Goal: Task Accomplishment & Management: Use online tool/utility

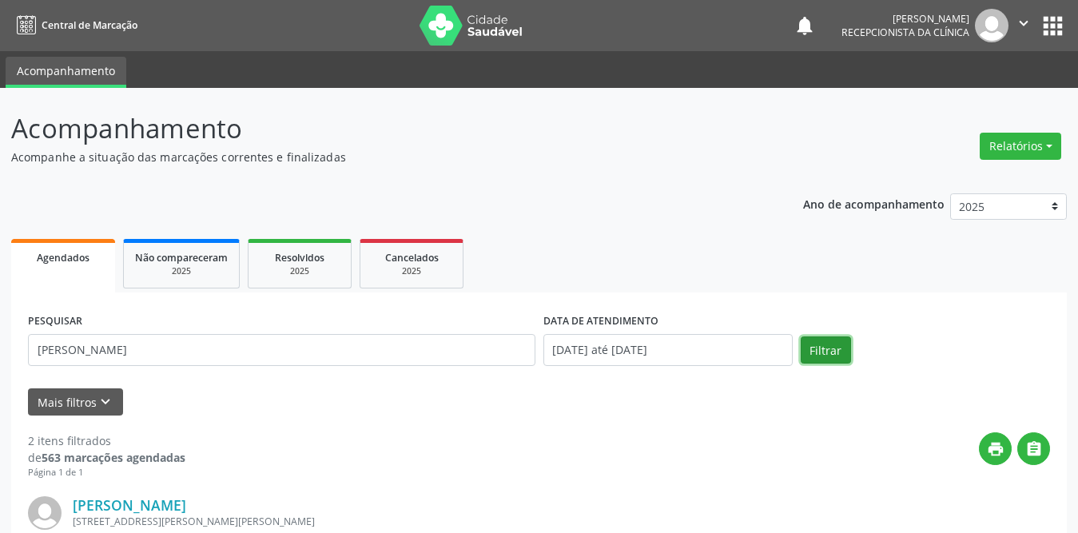
click at [803, 350] on button "Filtrar" at bounding box center [825, 349] width 50 height 27
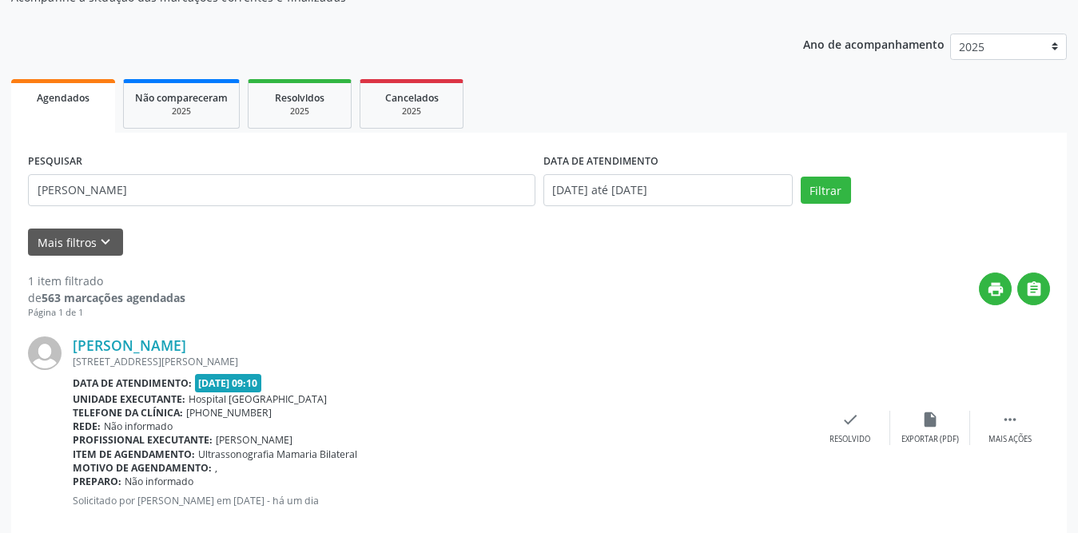
scroll to position [190, 0]
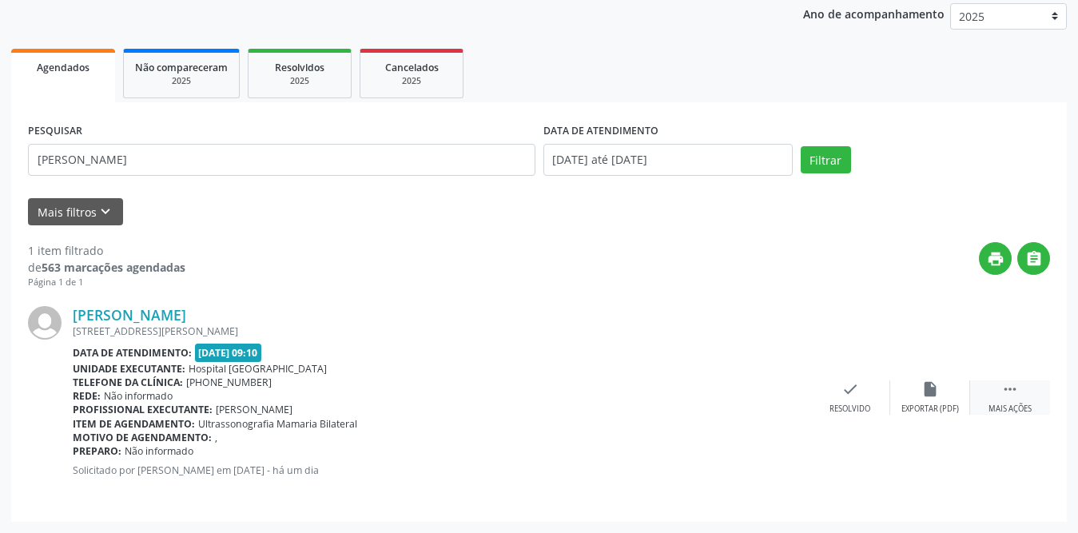
click at [1004, 400] on div " Mais ações" at bounding box center [1010, 397] width 80 height 34
click at [779, 396] on div "print Imprimir" at bounding box center [770, 397] width 80 height 34
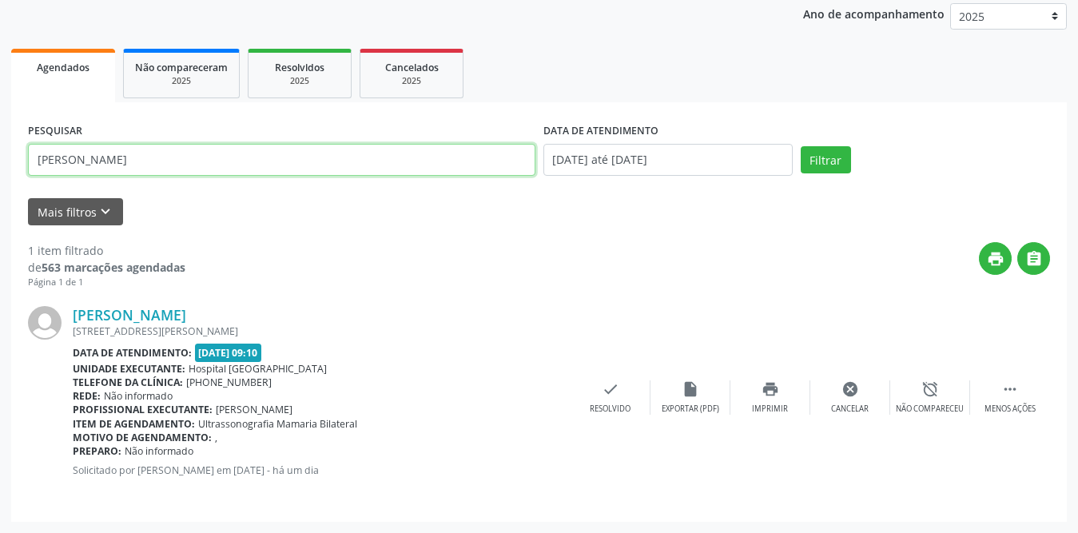
drag, startPoint x: 171, startPoint y: 166, endPoint x: 0, endPoint y: 165, distance: 170.9
click at [0, 165] on div "Acompanhamento Acompanhe a situação das marcações correntes e finalizadas Relat…" at bounding box center [539, 215] width 1078 height 635
type input "jucilene"
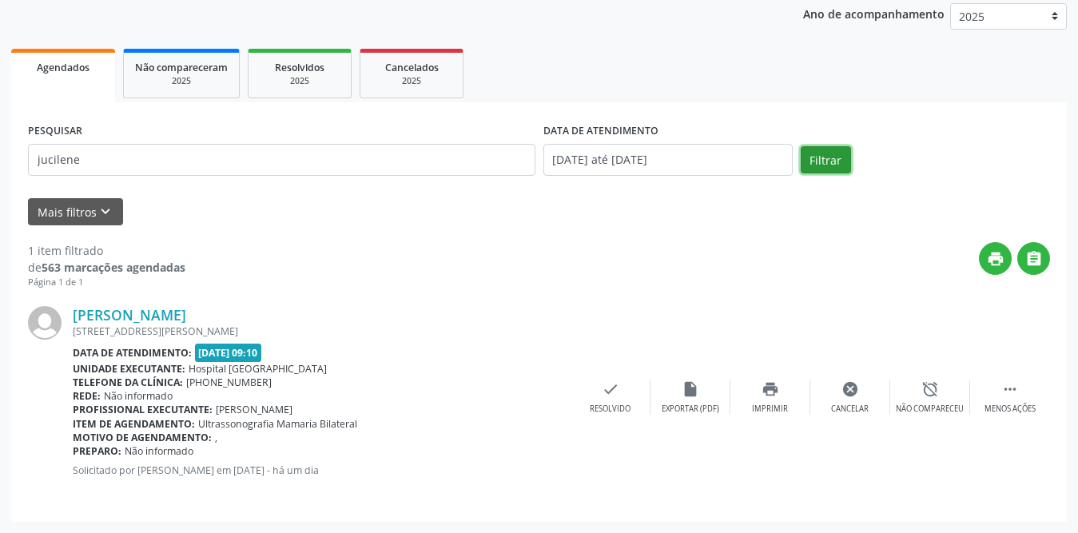
click at [846, 155] on button "Filtrar" at bounding box center [825, 159] width 50 height 27
click at [855, 393] on icon "check" at bounding box center [850, 389] width 18 height 18
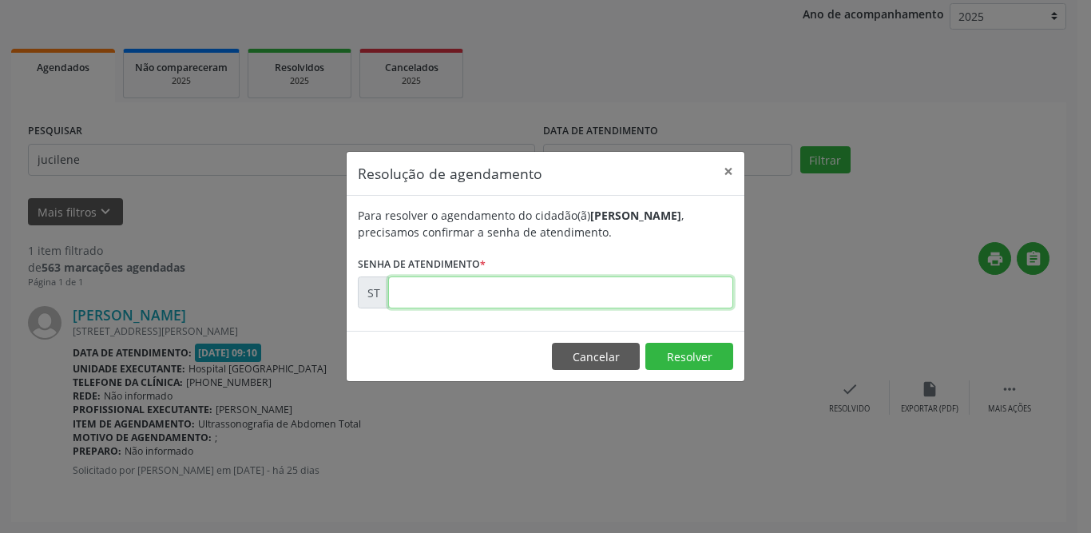
click at [505, 299] on input "text" at bounding box center [560, 292] width 345 height 32
type input "00019915"
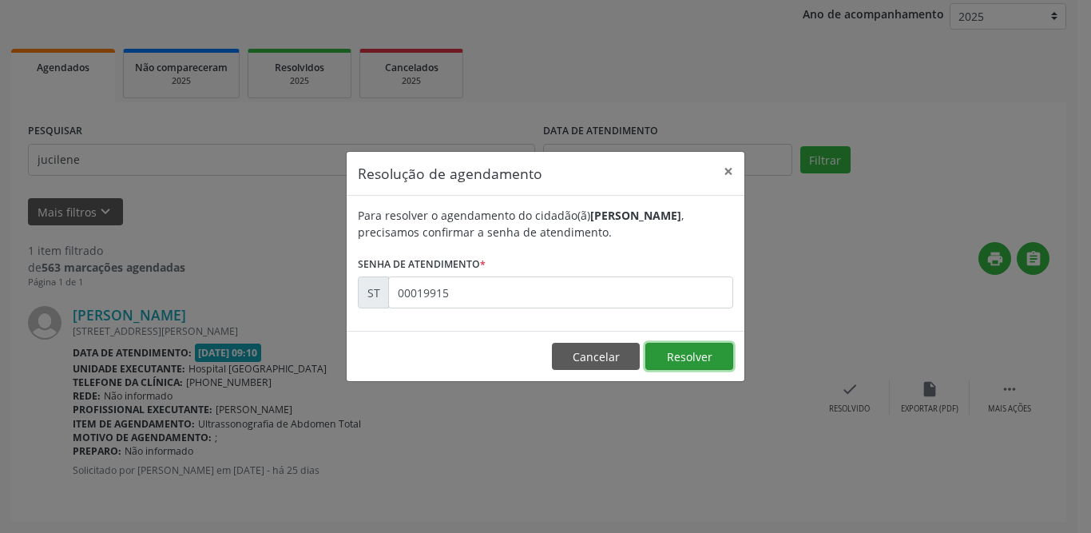
click at [696, 347] on button "Resolver" at bounding box center [689, 356] width 88 height 27
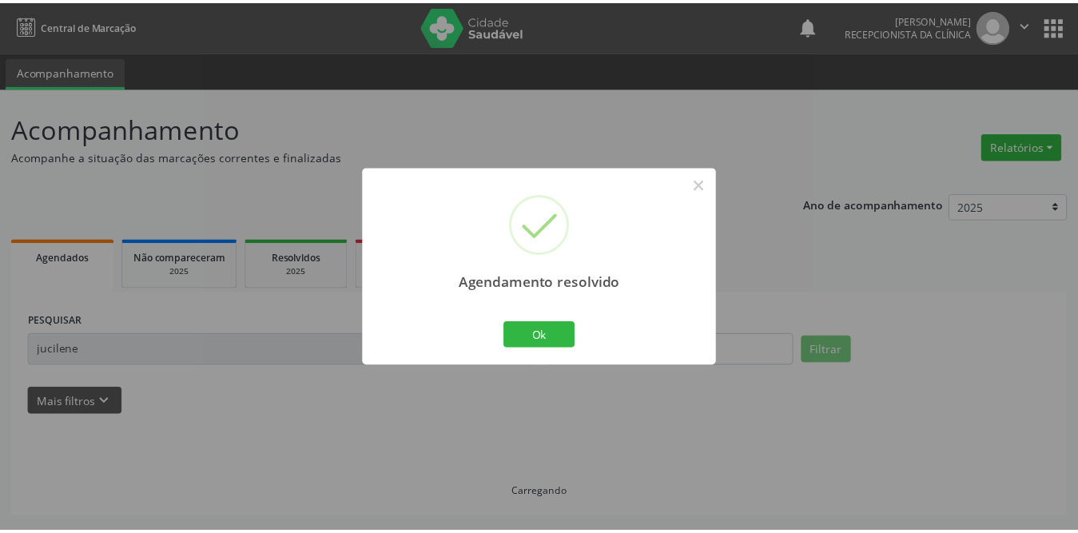
scroll to position [0, 0]
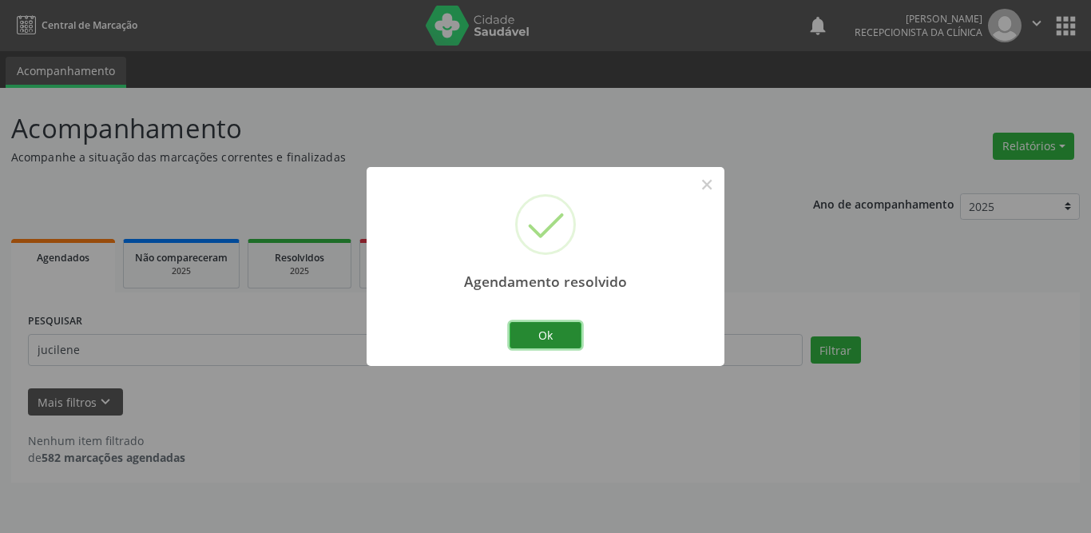
click at [558, 339] on button "Ok" at bounding box center [546, 335] width 72 height 27
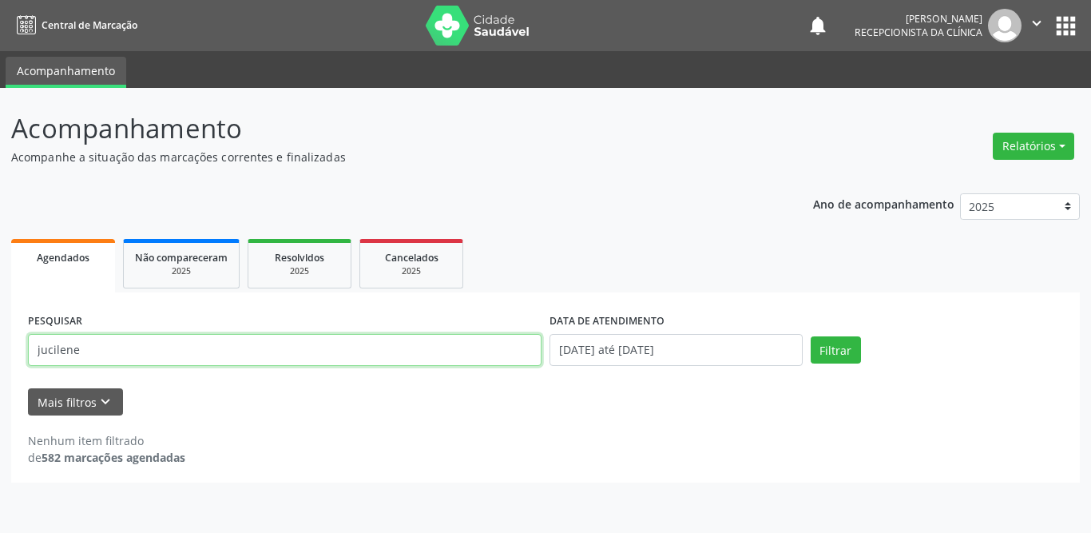
drag, startPoint x: 148, startPoint y: 335, endPoint x: 0, endPoint y: 333, distance: 147.8
click at [0, 333] on div "Acompanhamento Acompanhe a situação das marcações correntes e finalizadas Relat…" at bounding box center [545, 310] width 1091 height 445
type input "dayllany"
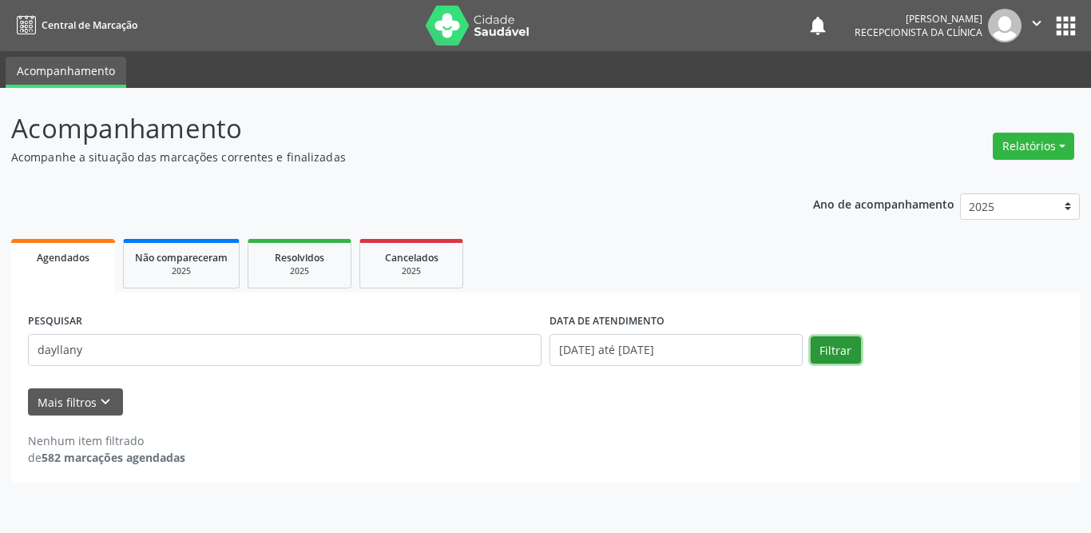
click at [853, 351] on button "Filtrar" at bounding box center [836, 349] width 50 height 27
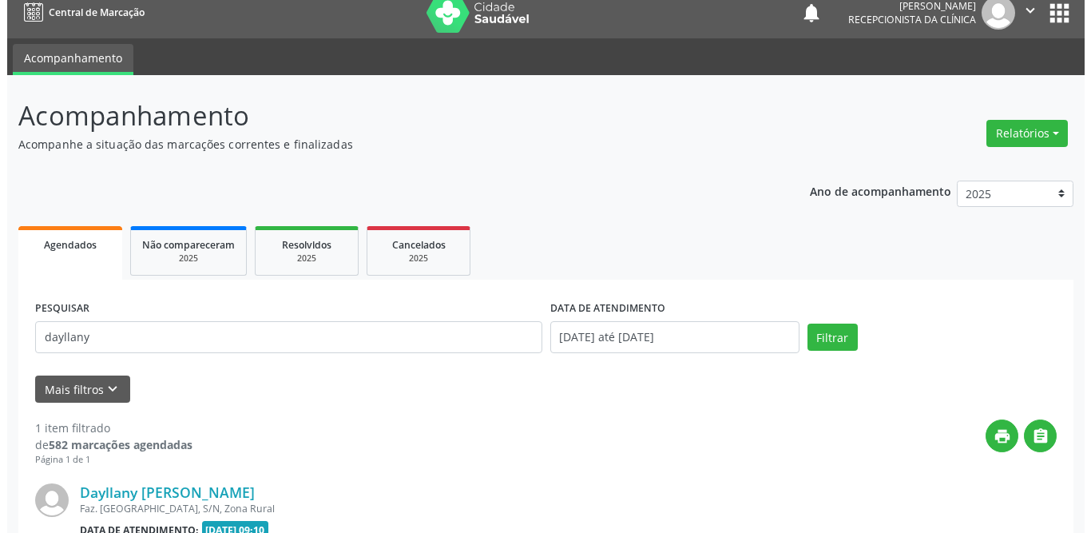
scroll to position [190, 0]
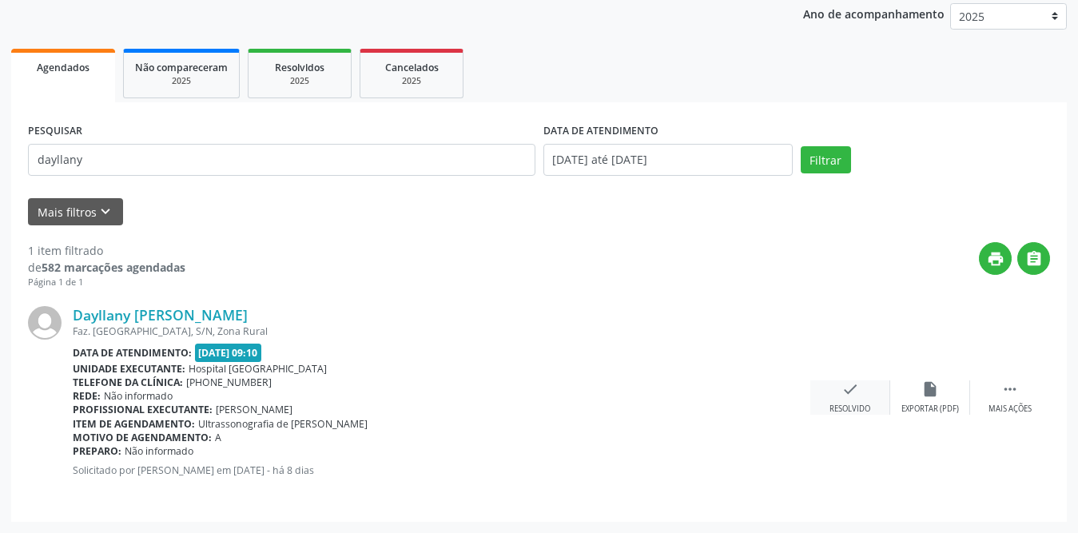
click at [843, 391] on icon "check" at bounding box center [850, 389] width 18 height 18
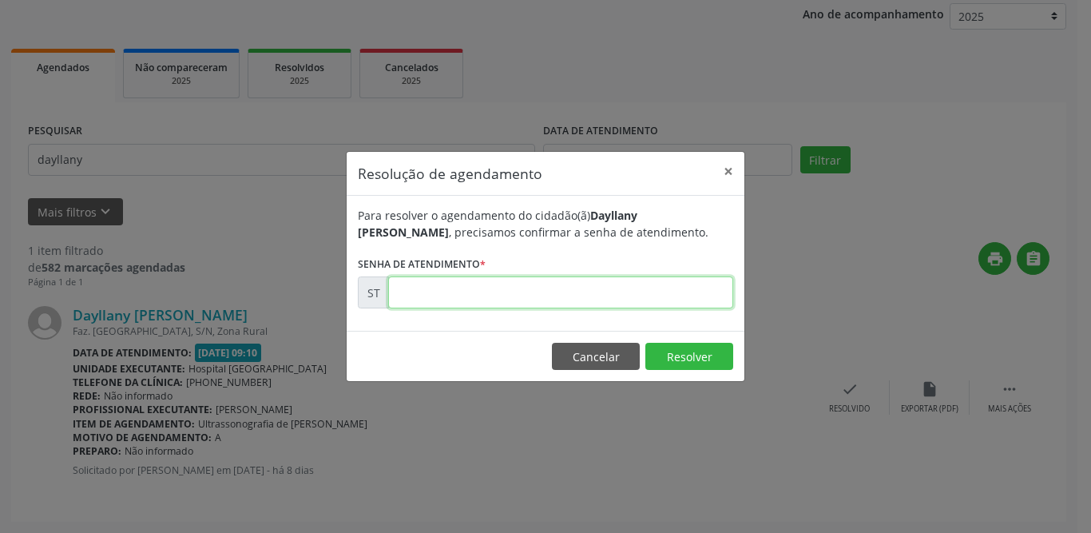
click at [492, 287] on input "text" at bounding box center [560, 292] width 345 height 32
type input "00022153"
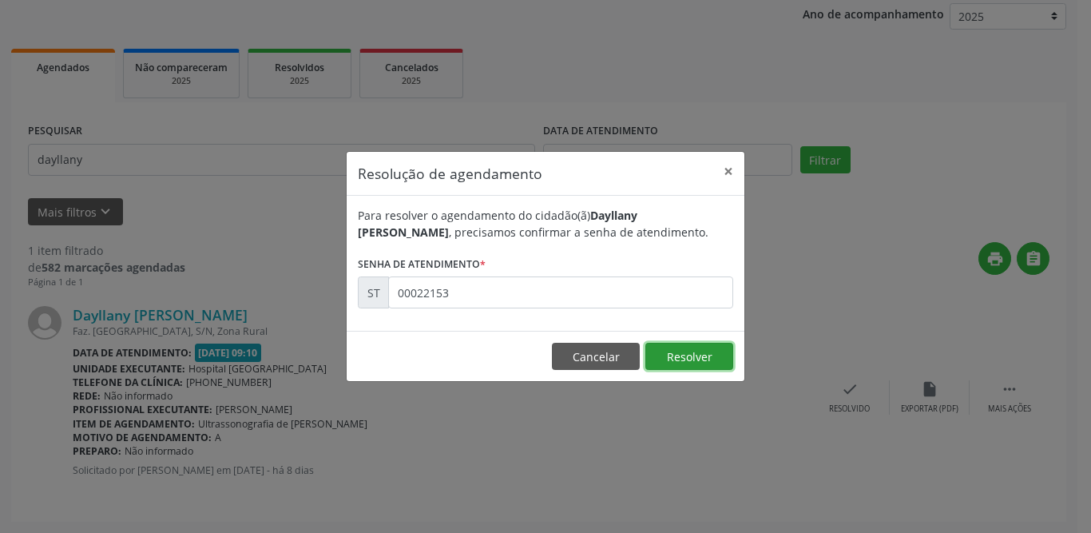
click at [703, 357] on button "Resolver" at bounding box center [689, 356] width 88 height 27
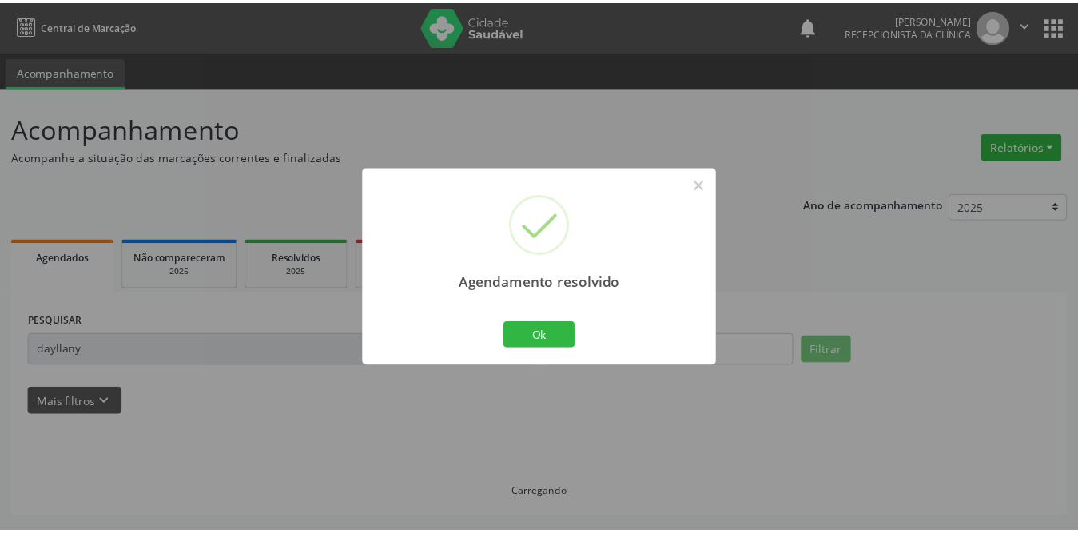
scroll to position [0, 0]
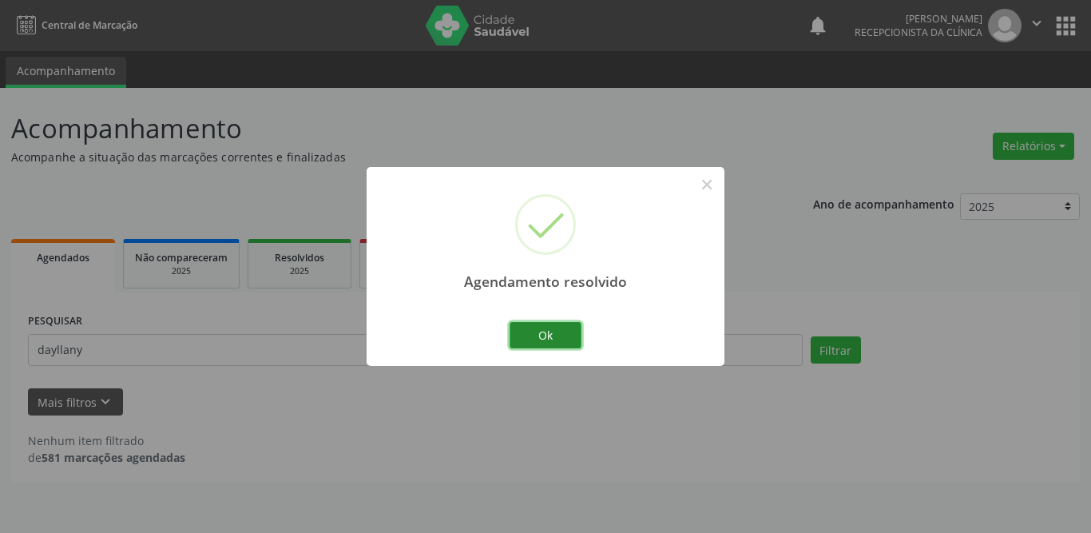
click at [549, 346] on button "Ok" at bounding box center [546, 335] width 72 height 27
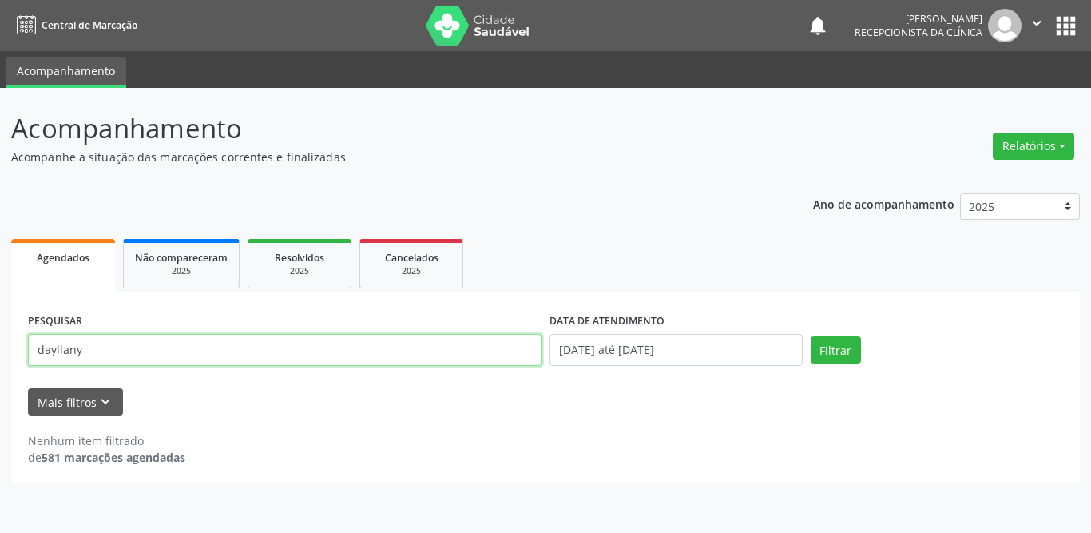
drag, startPoint x: 137, startPoint y: 350, endPoint x: 14, endPoint y: 351, distance: 123.0
click at [14, 351] on div "PESQUISAR dayllany DATA DE ATENDIMENTO [DATE] até [DATE] Filtrar UNIDADE DE REF…" at bounding box center [545, 387] width 1069 height 190
type input "[PERSON_NAME]"
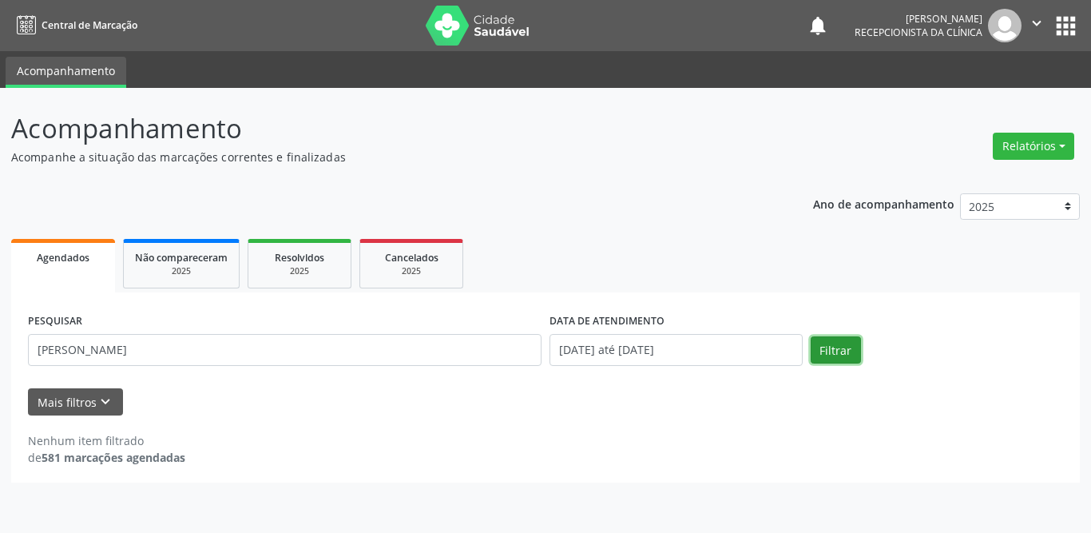
click at [857, 351] on button "Filtrar" at bounding box center [836, 349] width 50 height 27
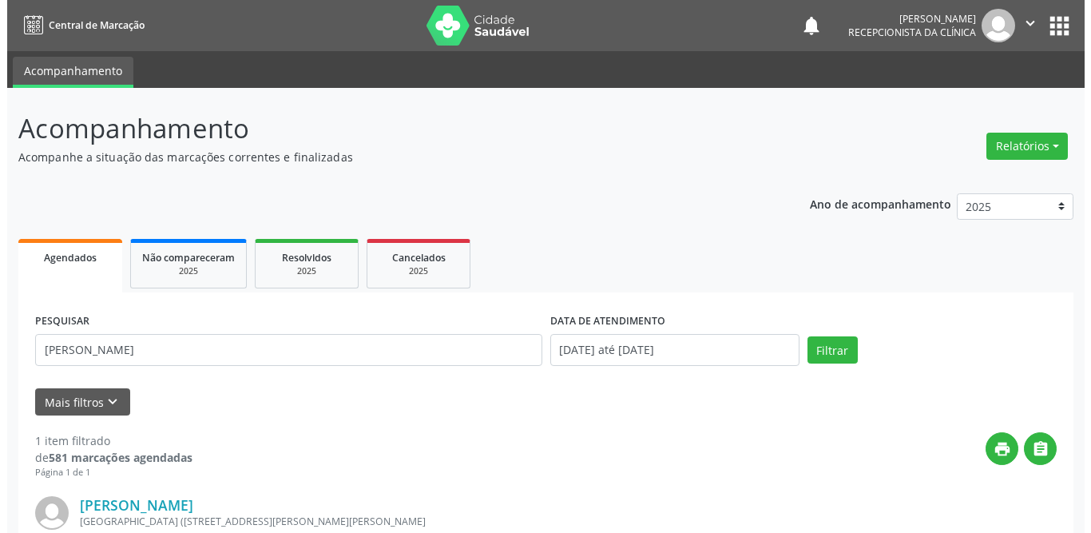
scroll to position [190, 0]
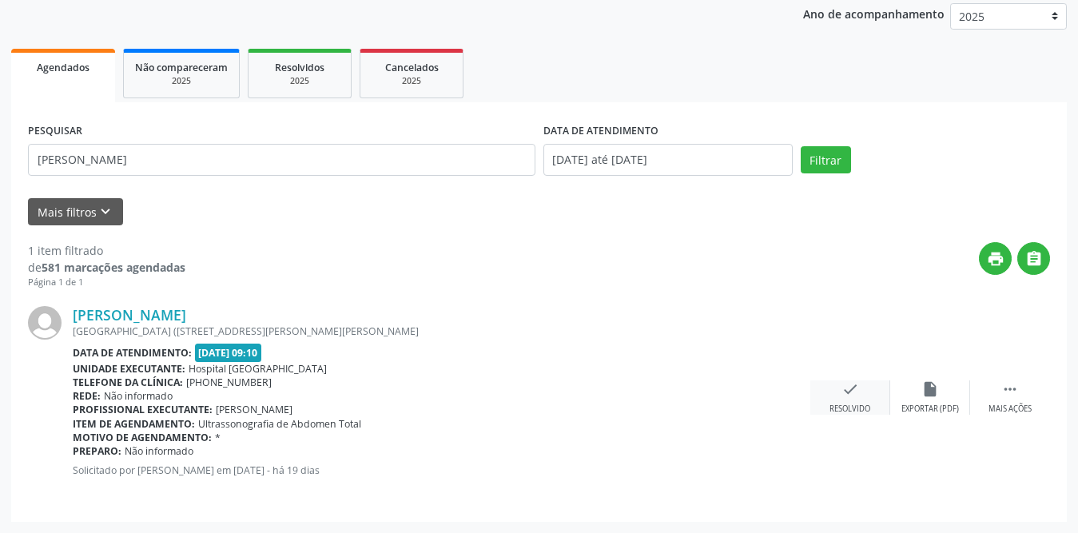
click at [841, 395] on icon "check" at bounding box center [850, 389] width 18 height 18
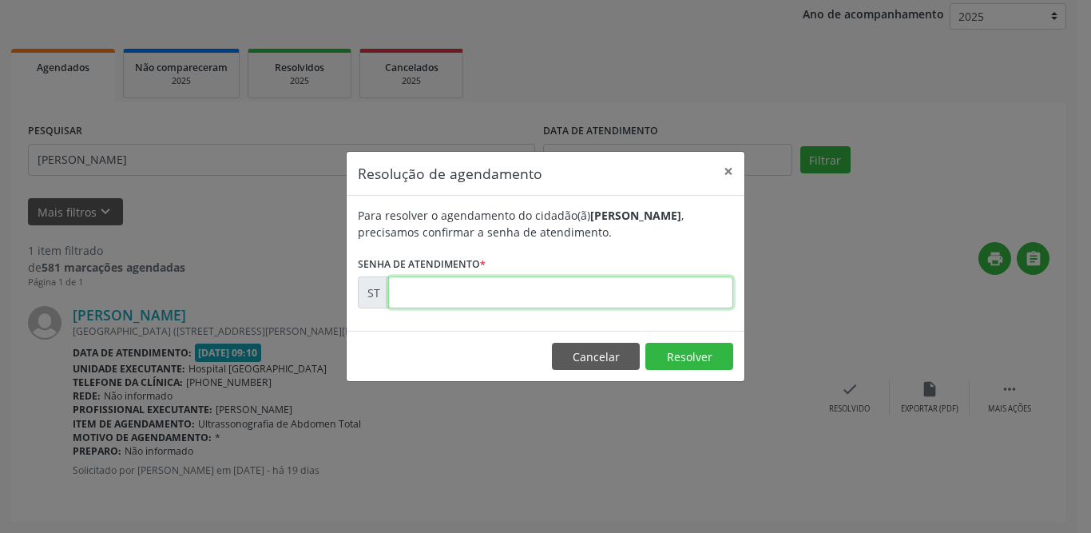
click at [598, 295] on input "text" at bounding box center [560, 292] width 345 height 32
type input "00021245"
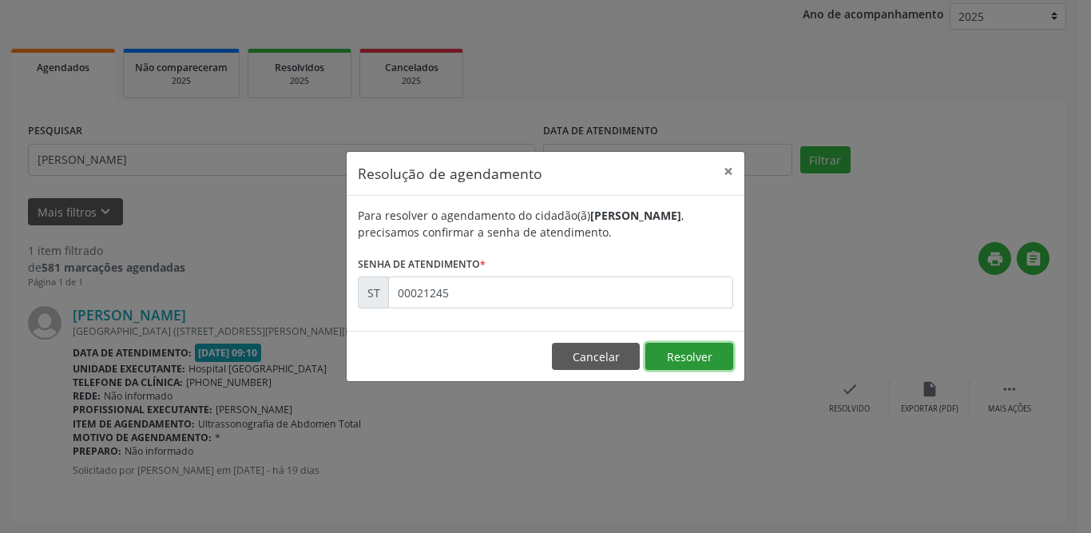
click at [675, 355] on button "Resolver" at bounding box center [689, 356] width 88 height 27
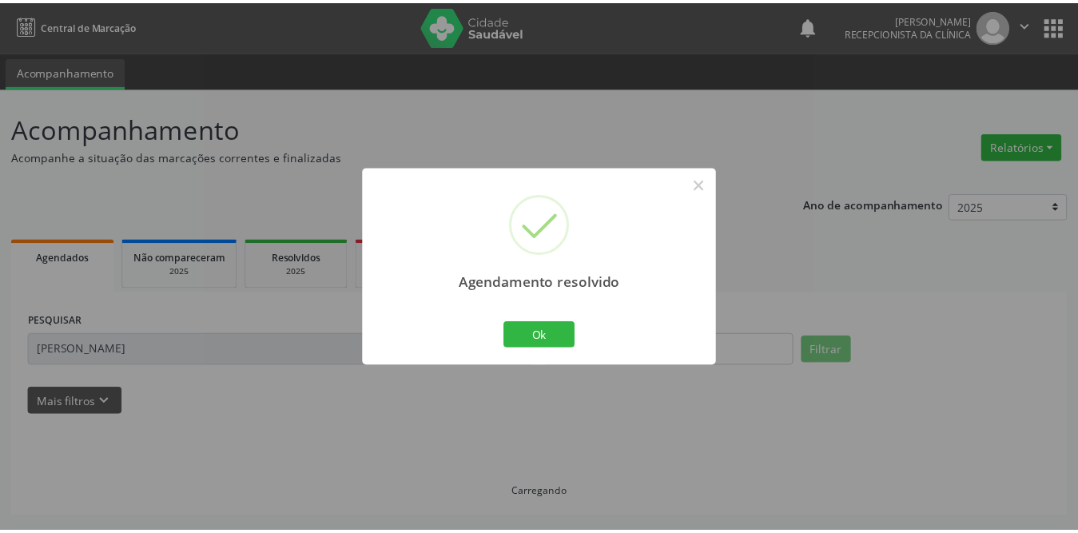
scroll to position [0, 0]
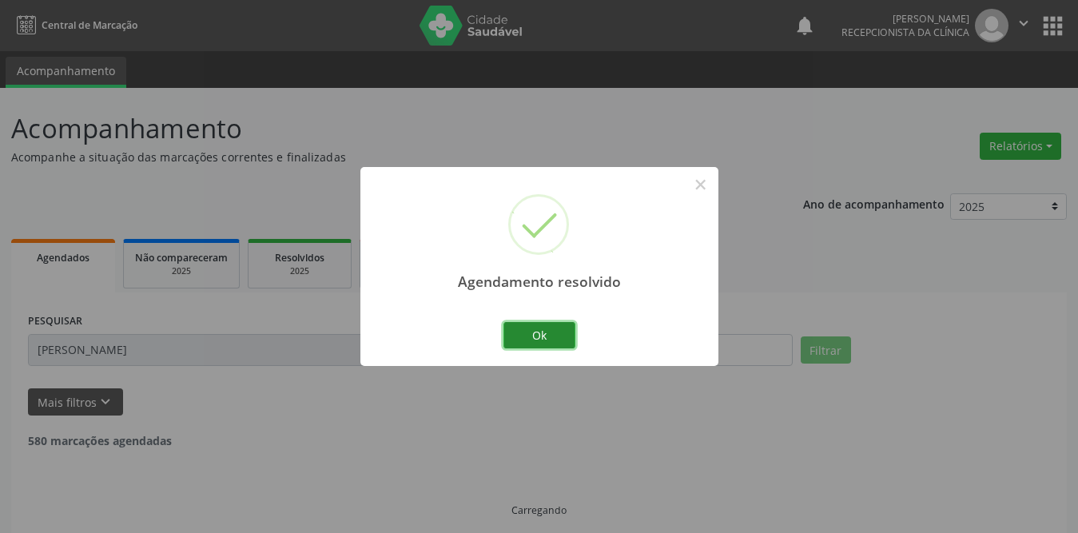
click at [528, 341] on button "Ok" at bounding box center [539, 335] width 72 height 27
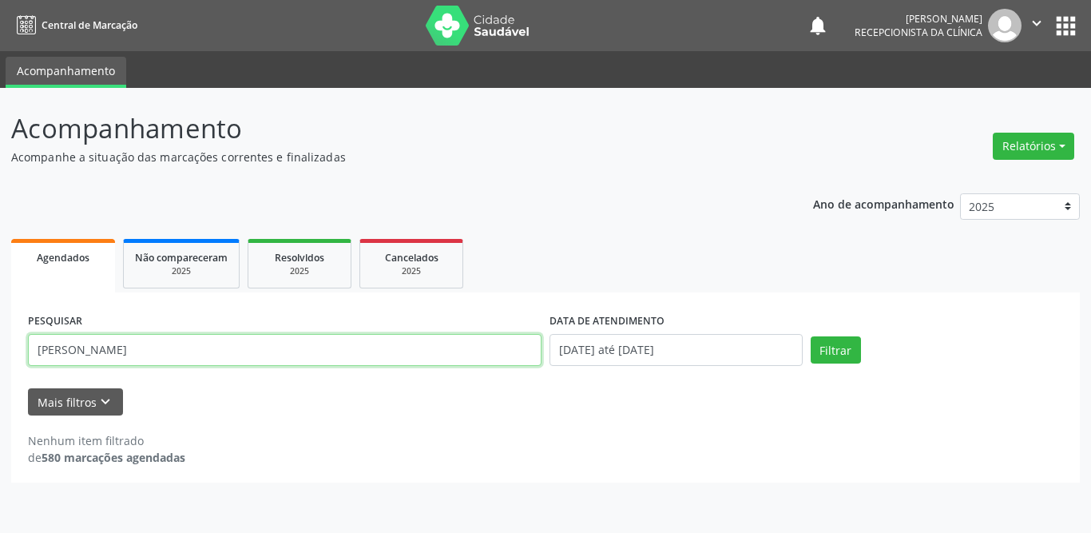
drag, startPoint x: 117, startPoint y: 351, endPoint x: 0, endPoint y: 331, distance: 118.3
click at [0, 331] on div "Acompanhamento Acompanhe a situação das marcações correntes e finalizadas Relat…" at bounding box center [545, 310] width 1091 height 445
type input "[PERSON_NAME]"
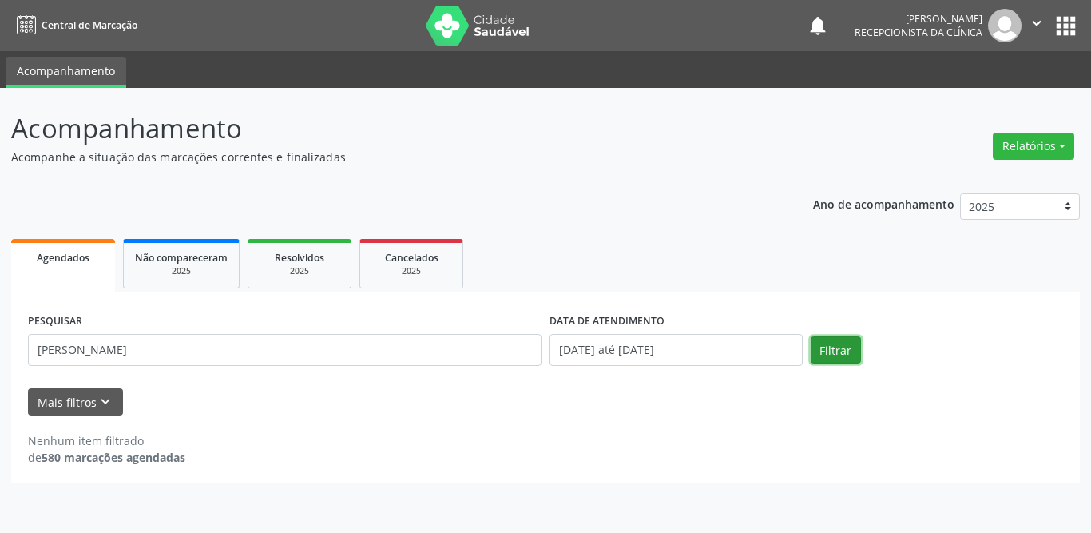
click at [830, 350] on button "Filtrar" at bounding box center [836, 349] width 50 height 27
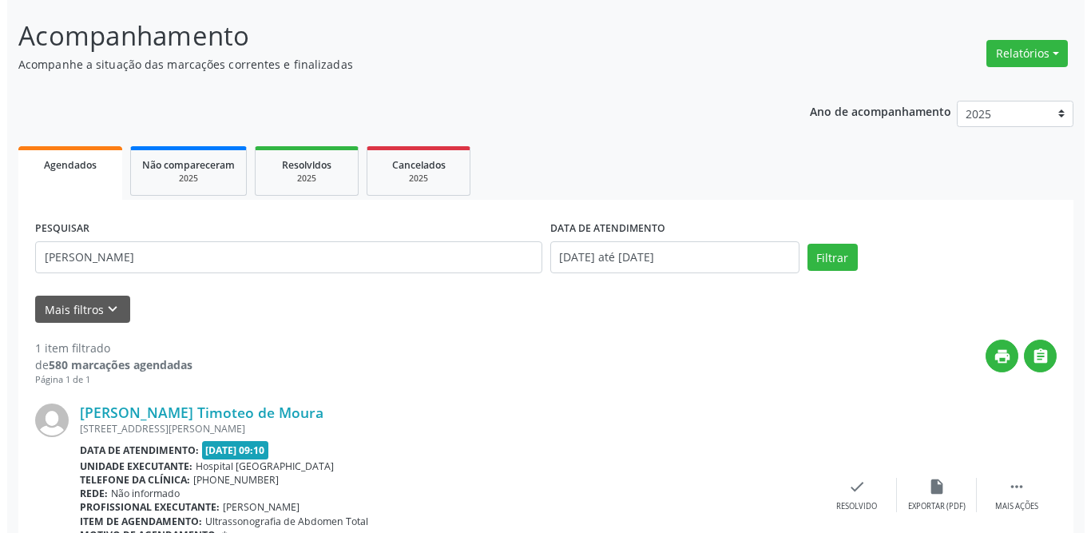
scroll to position [190, 0]
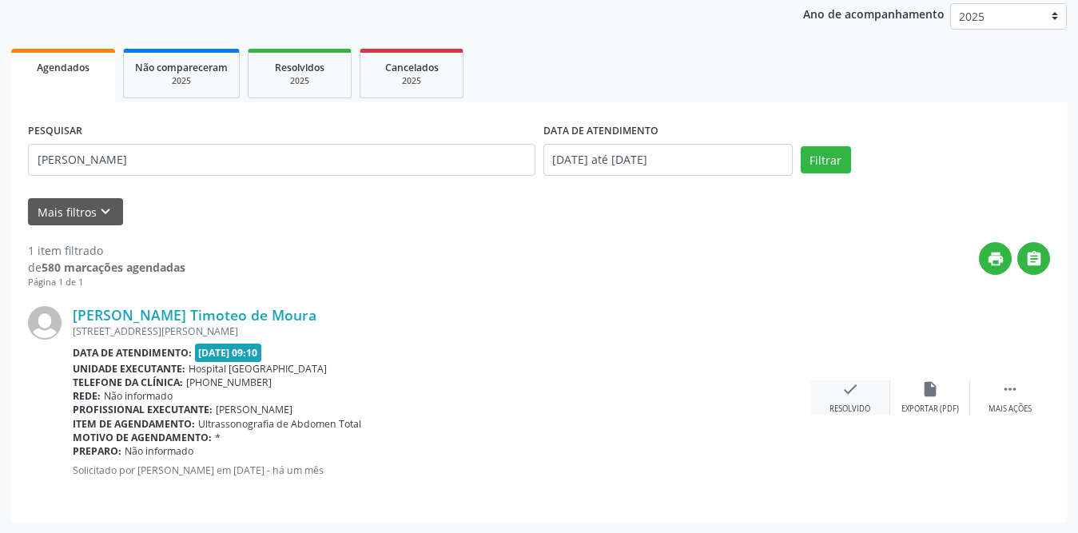
click at [857, 398] on div "check Resolvido" at bounding box center [850, 397] width 80 height 34
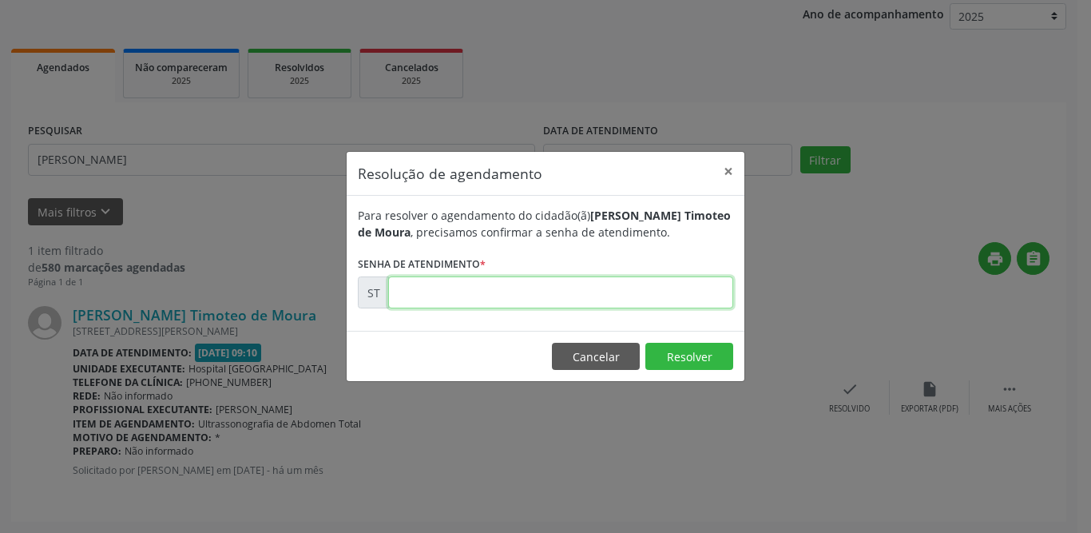
click at [480, 300] on input "text" at bounding box center [560, 292] width 345 height 32
type input "00019171"
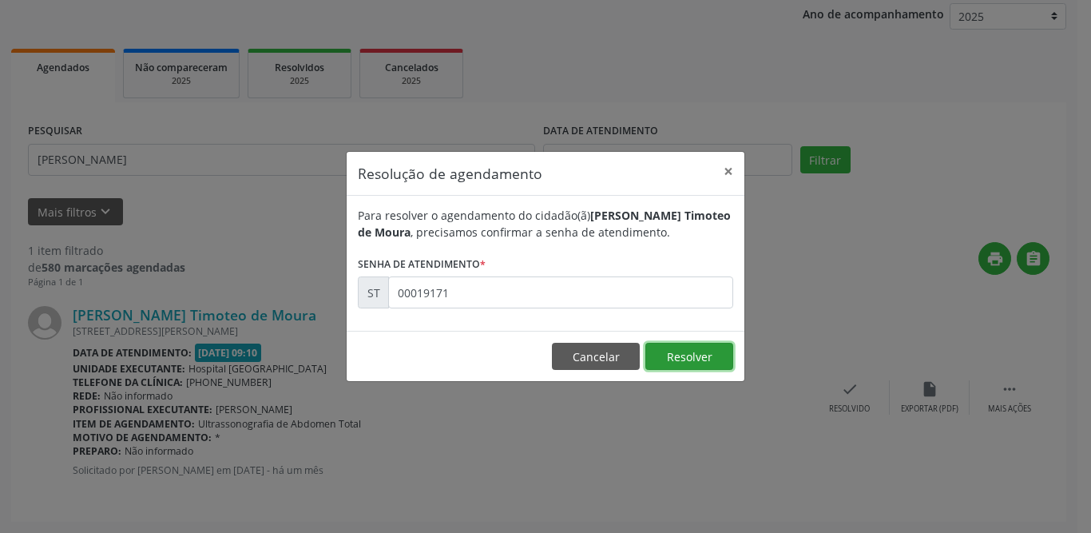
click at [691, 355] on button "Resolver" at bounding box center [689, 356] width 88 height 27
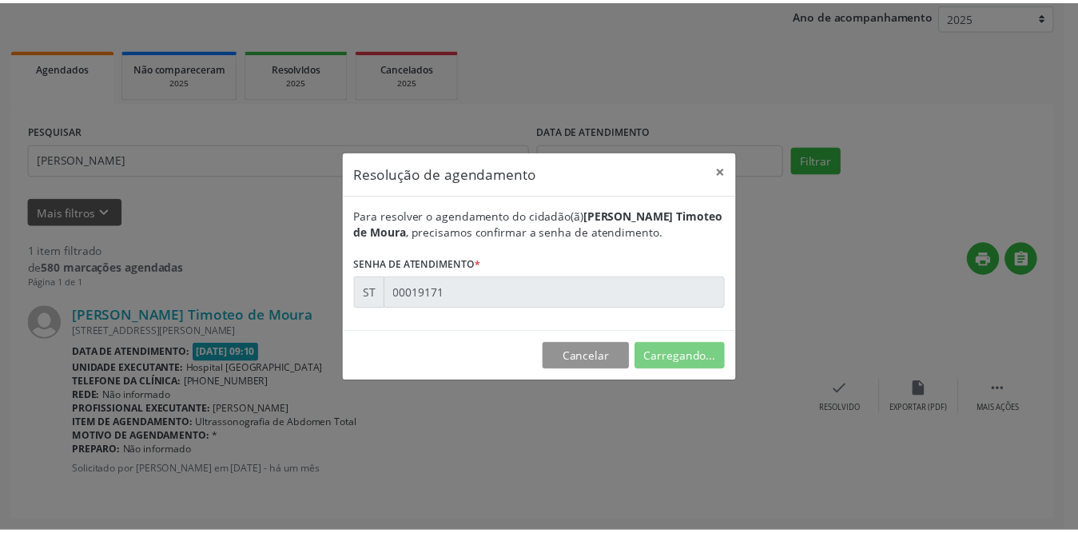
scroll to position [0, 0]
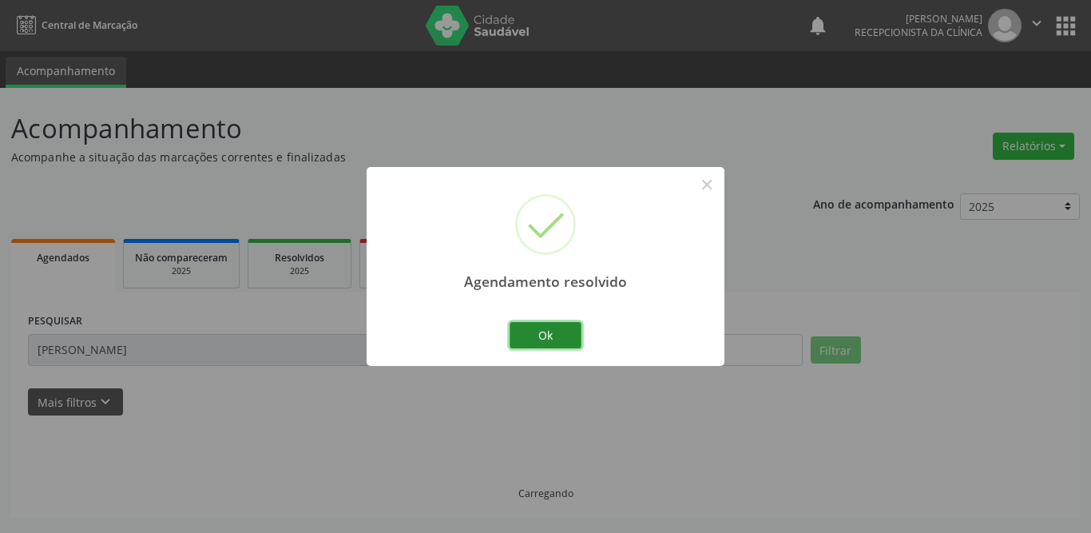
click at [556, 339] on button "Ok" at bounding box center [546, 335] width 72 height 27
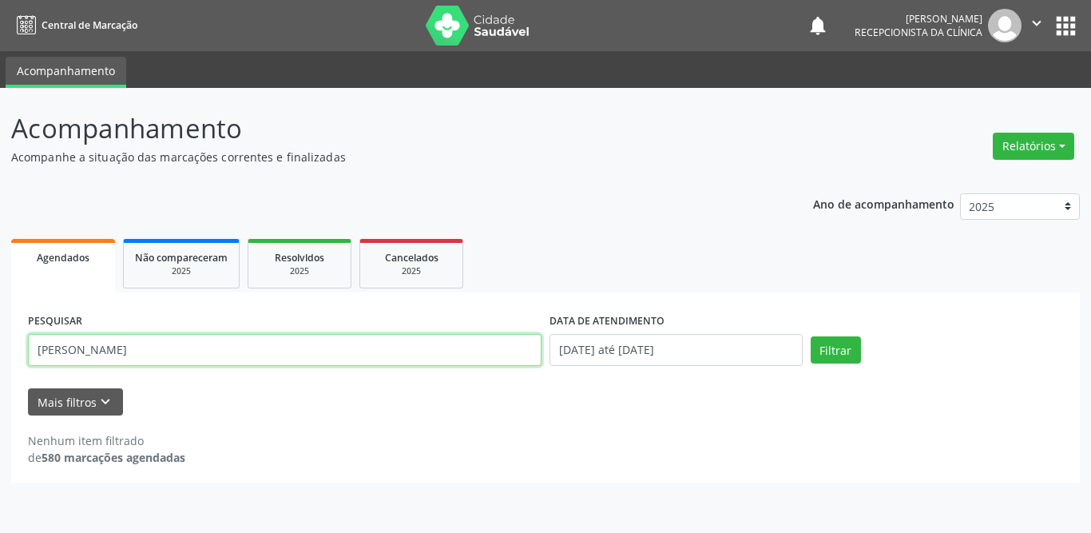
drag, startPoint x: 156, startPoint y: 351, endPoint x: 0, endPoint y: 347, distance: 155.8
click at [0, 347] on div "Acompanhamento Acompanhe a situação das marcações correntes e finalizadas Relat…" at bounding box center [545, 310] width 1091 height 445
type input "elisangela"
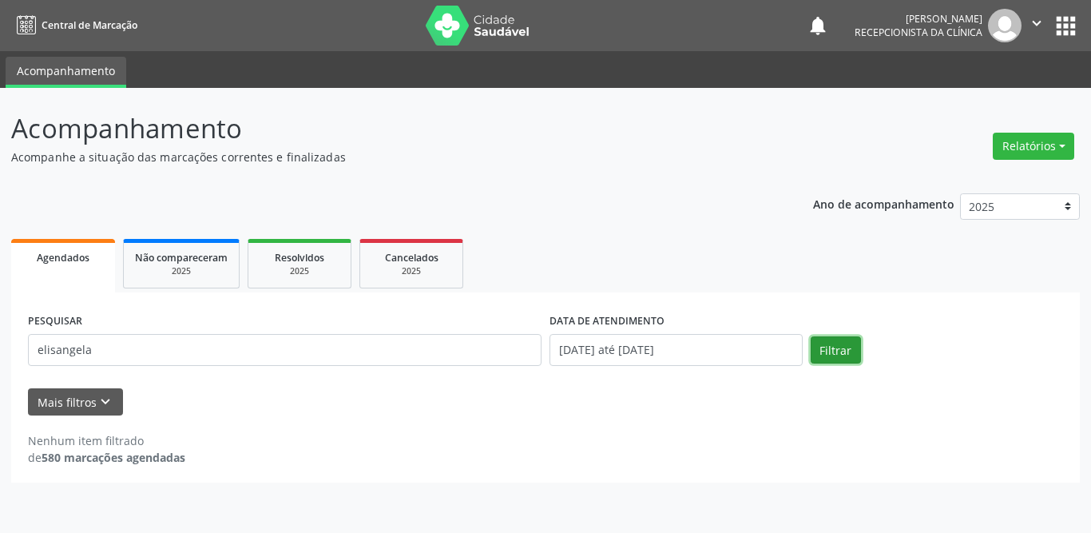
click at [851, 347] on button "Filtrar" at bounding box center [836, 349] width 50 height 27
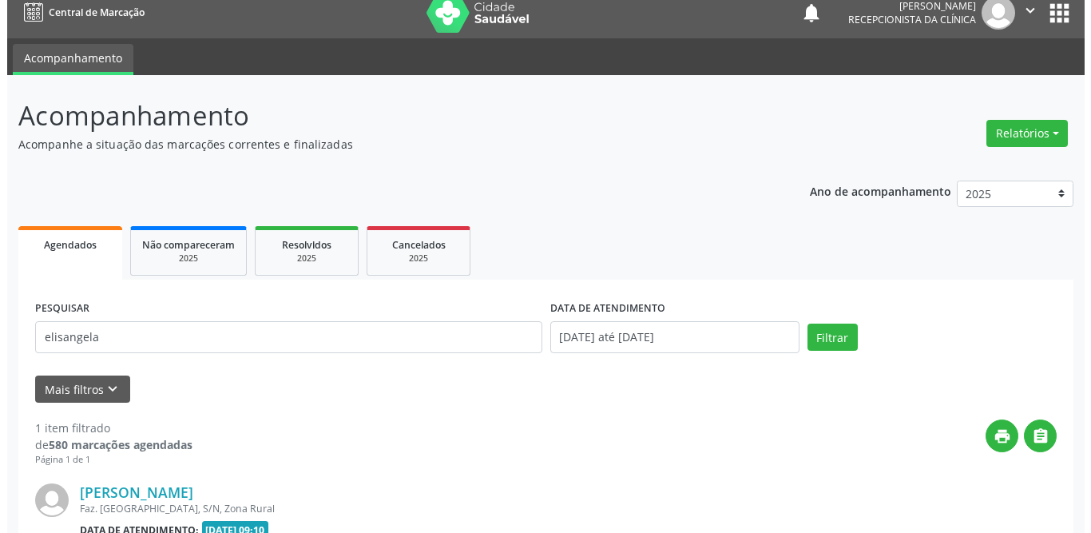
scroll to position [190, 0]
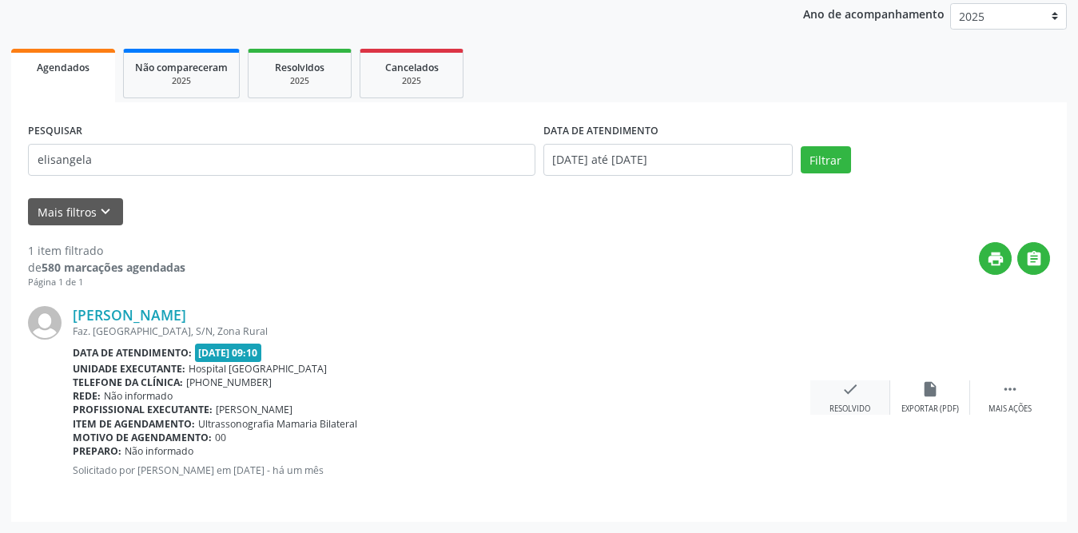
click at [839, 389] on div "check Resolvido" at bounding box center [850, 397] width 80 height 34
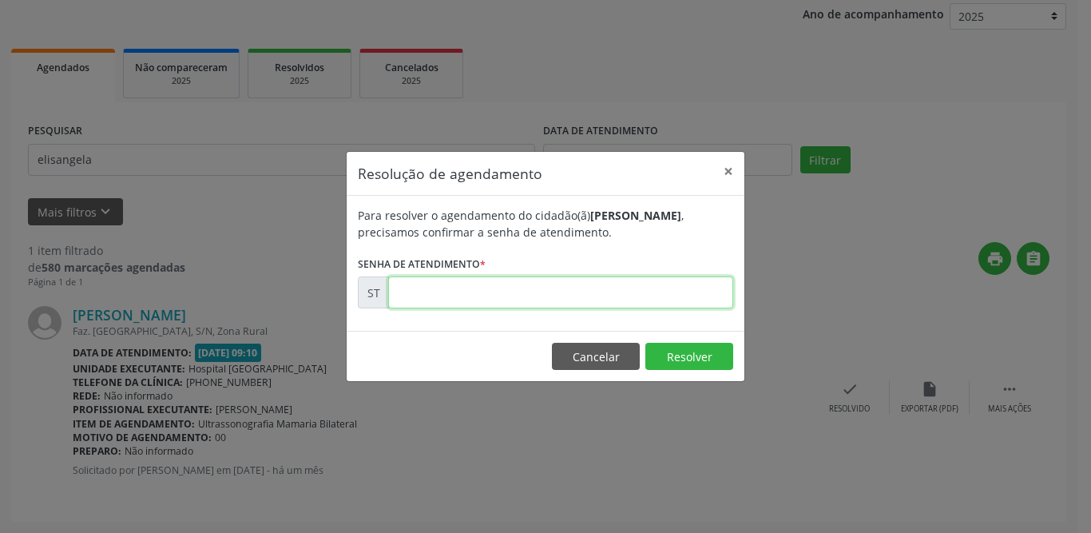
click at [594, 294] on input "text" at bounding box center [560, 292] width 345 height 32
type input "00019316"
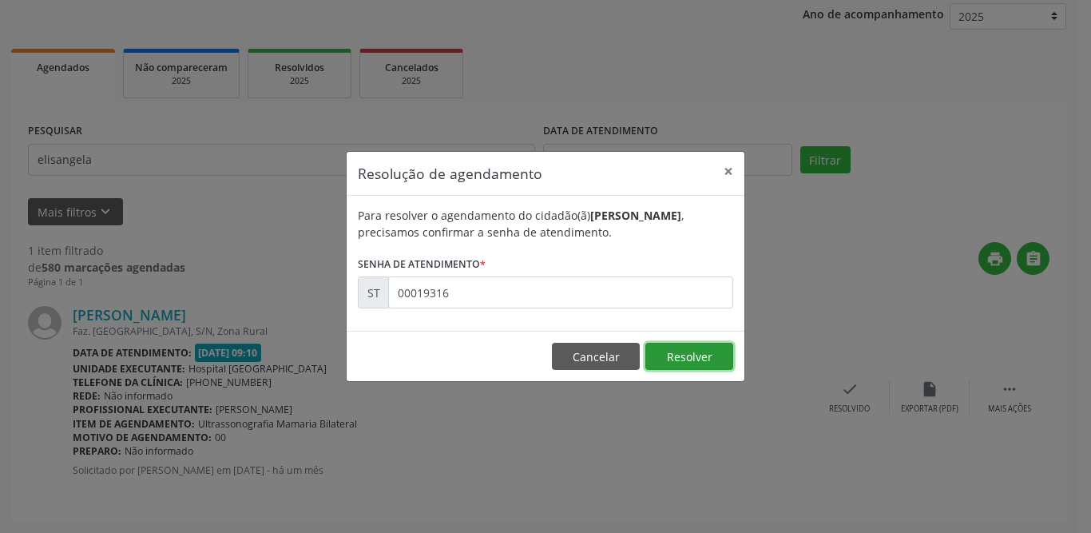
click at [686, 352] on button "Resolver" at bounding box center [689, 356] width 88 height 27
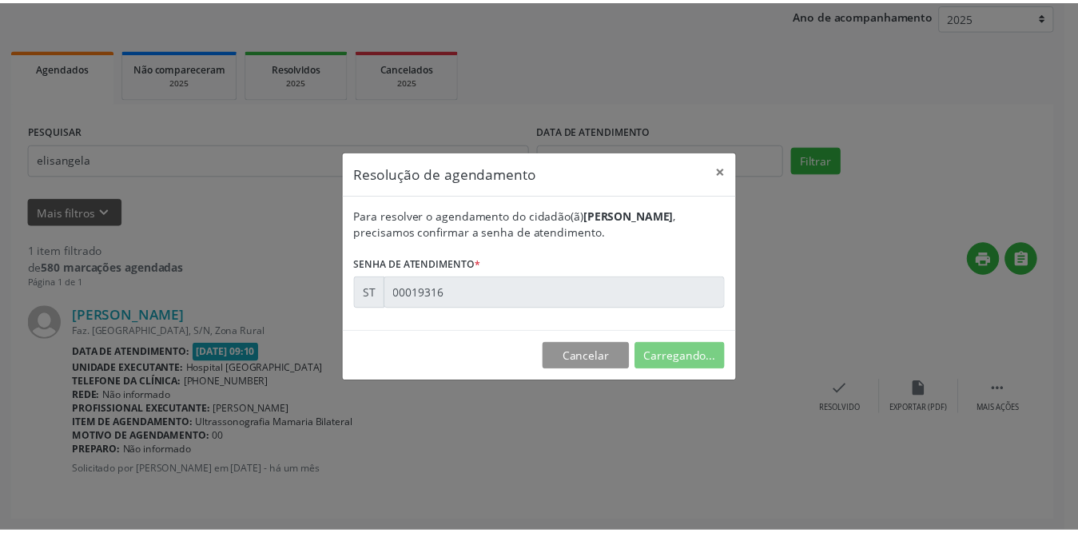
scroll to position [0, 0]
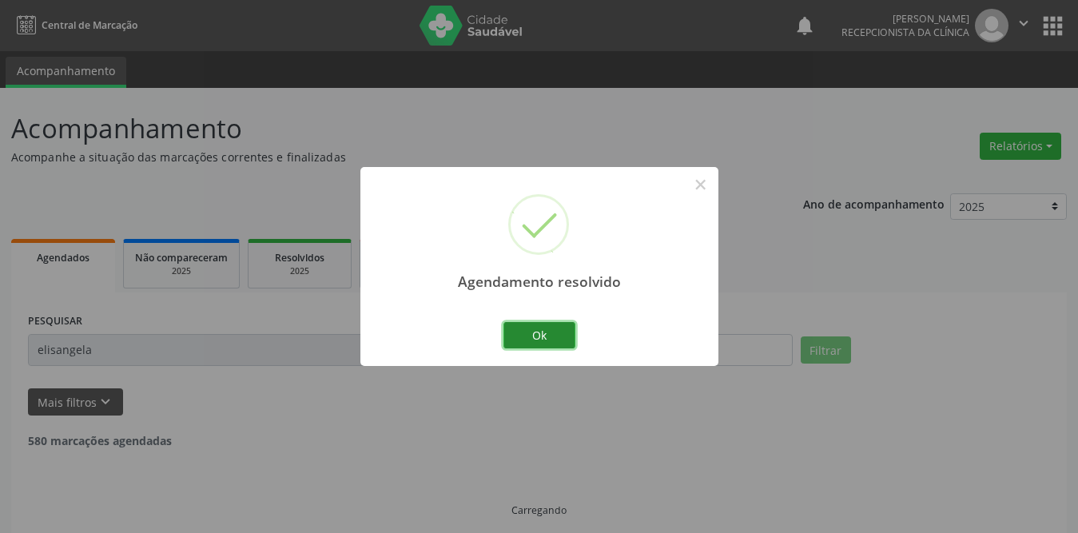
click at [525, 330] on button "Ok" at bounding box center [539, 335] width 72 height 27
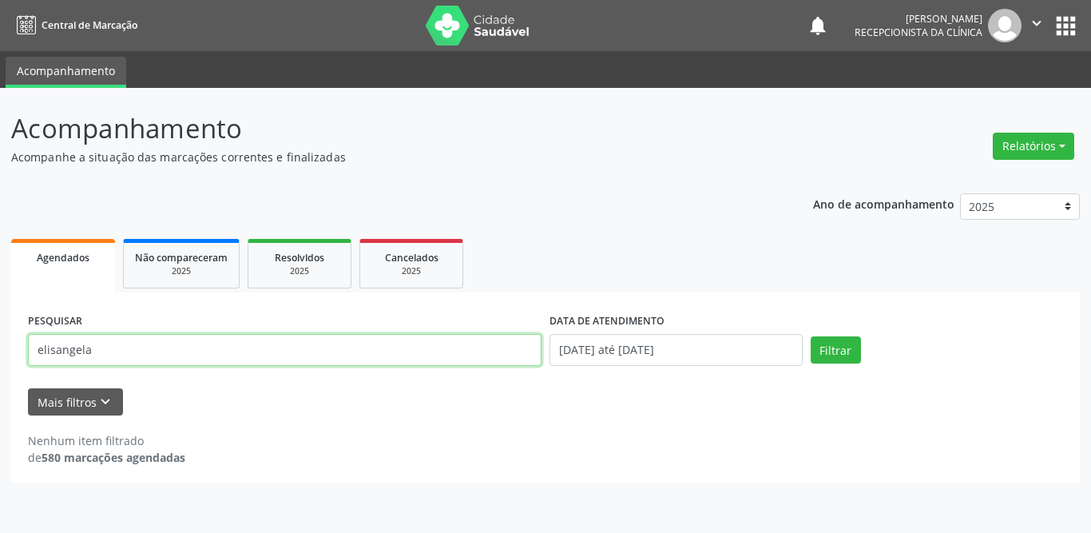
drag, startPoint x: 141, startPoint y: 347, endPoint x: 0, endPoint y: 347, distance: 141.4
click at [0, 347] on div "Acompanhamento Acompanhe a situação das marcações correntes e finalizadas Relat…" at bounding box center [545, 310] width 1091 height 445
click at [79, 349] on input "[PERSON_NAME]" at bounding box center [285, 350] width 514 height 32
type input "[PERSON_NAME]"
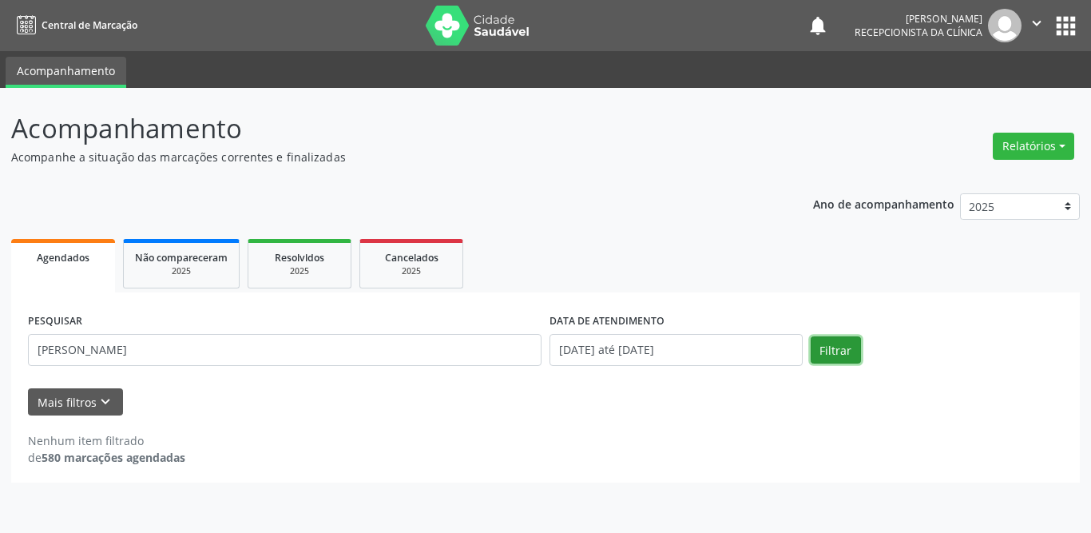
click at [843, 352] on button "Filtrar" at bounding box center [836, 349] width 50 height 27
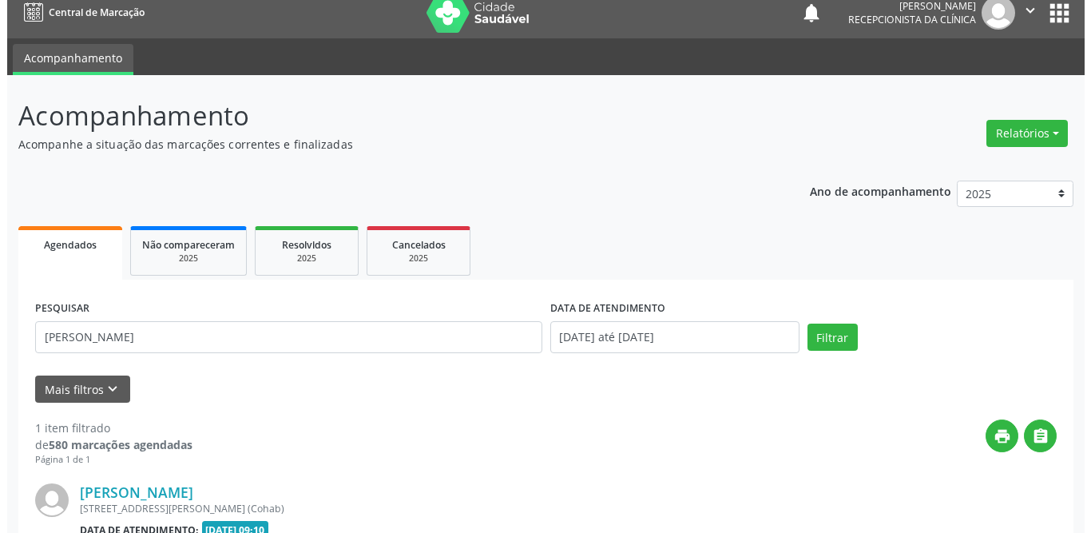
scroll to position [190, 0]
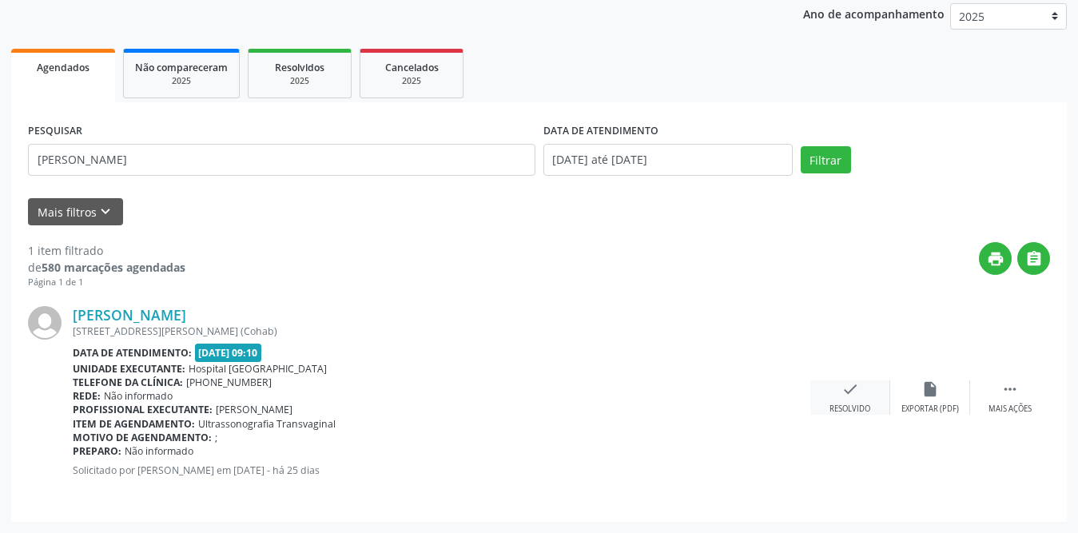
click at [860, 398] on div "check Resolvido" at bounding box center [850, 397] width 80 height 34
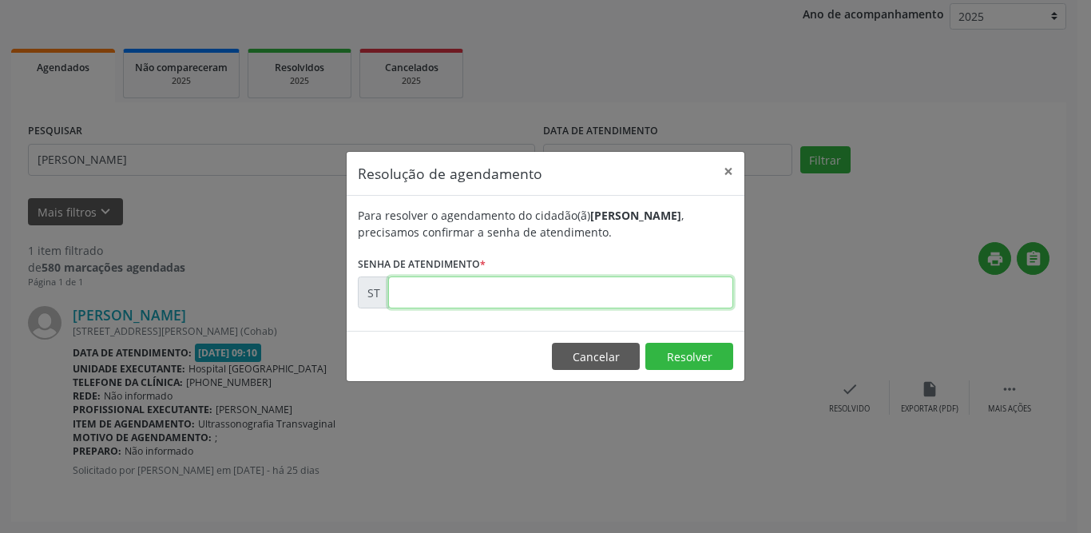
click at [414, 288] on input "text" at bounding box center [560, 292] width 345 height 32
type input "00019926"
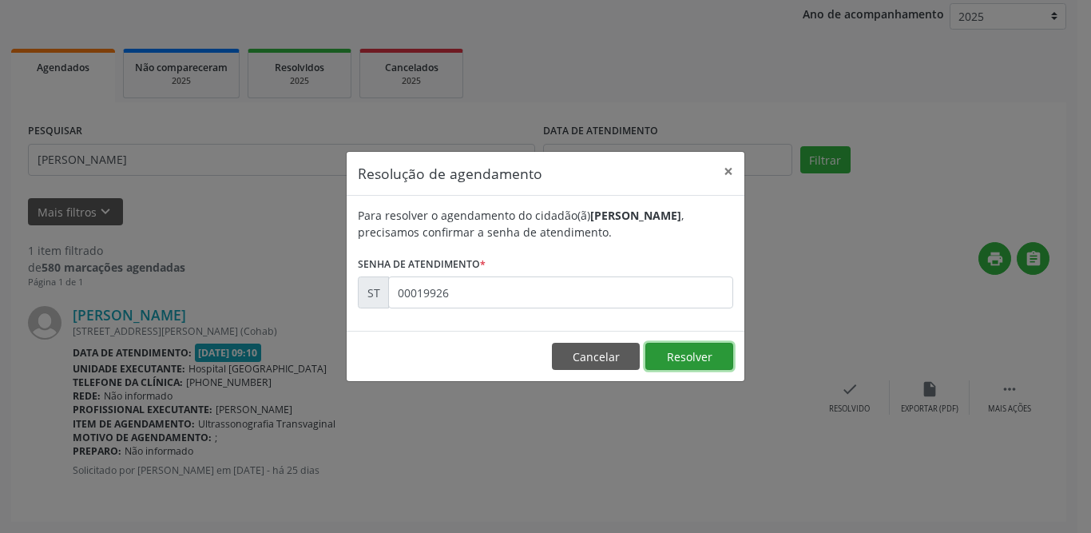
click at [687, 364] on button "Resolver" at bounding box center [689, 356] width 88 height 27
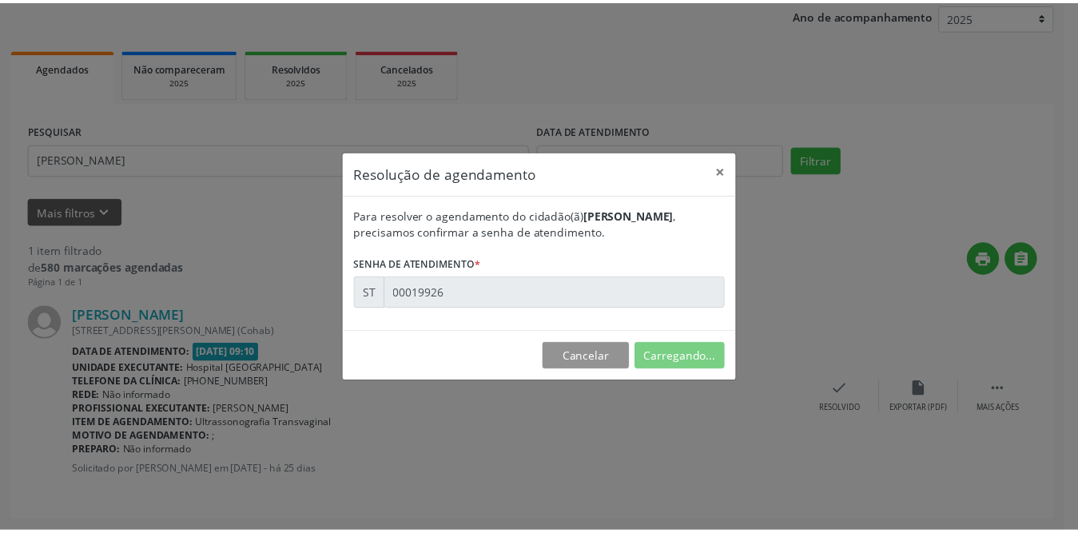
scroll to position [0, 0]
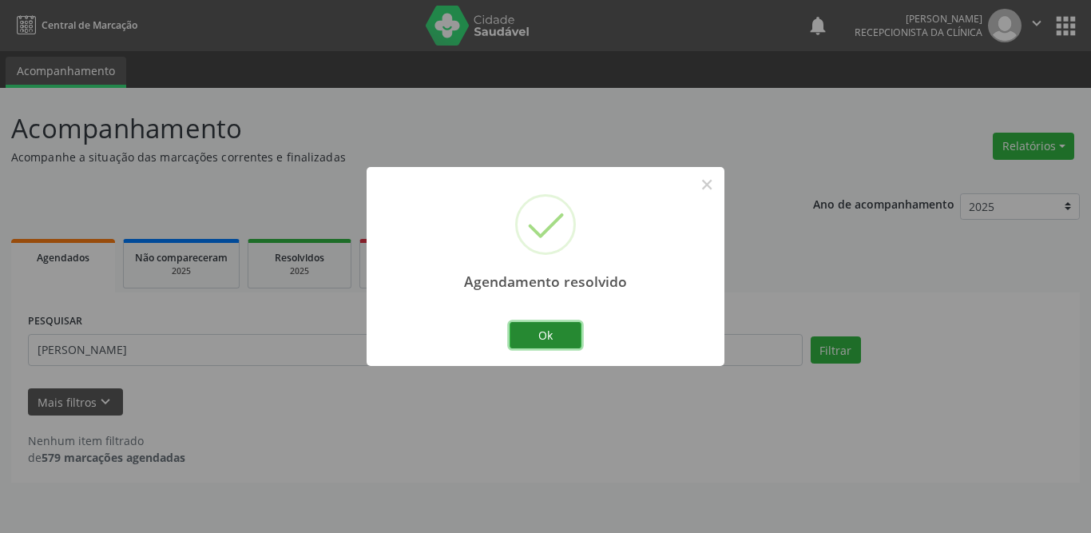
click at [538, 346] on button "Ok" at bounding box center [546, 335] width 72 height 27
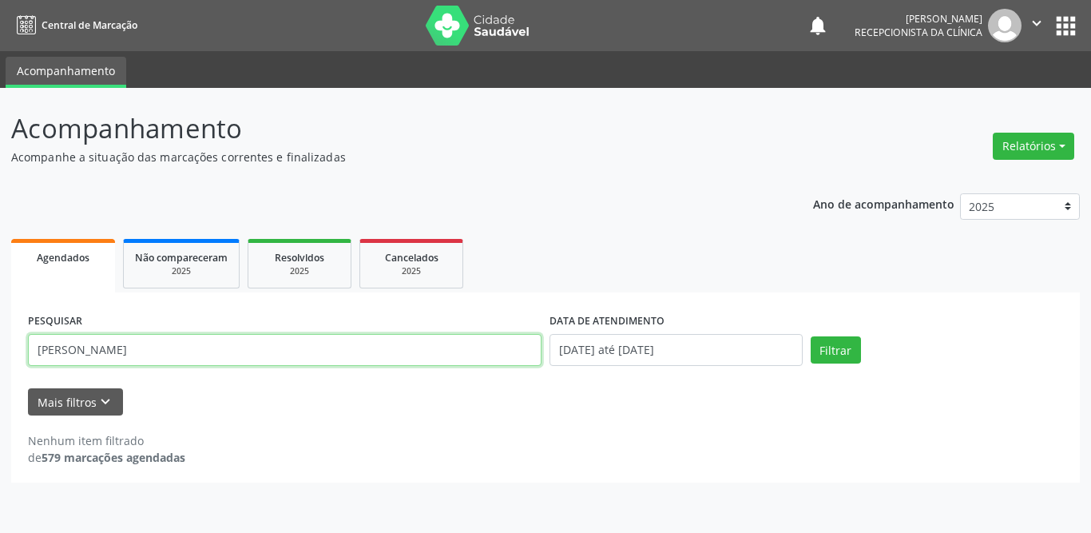
drag, startPoint x: 149, startPoint y: 351, endPoint x: 27, endPoint y: 347, distance: 122.3
click at [27, 347] on div "PESQUISAR [PERSON_NAME]" at bounding box center [285, 343] width 522 height 68
type input "[PERSON_NAME]"
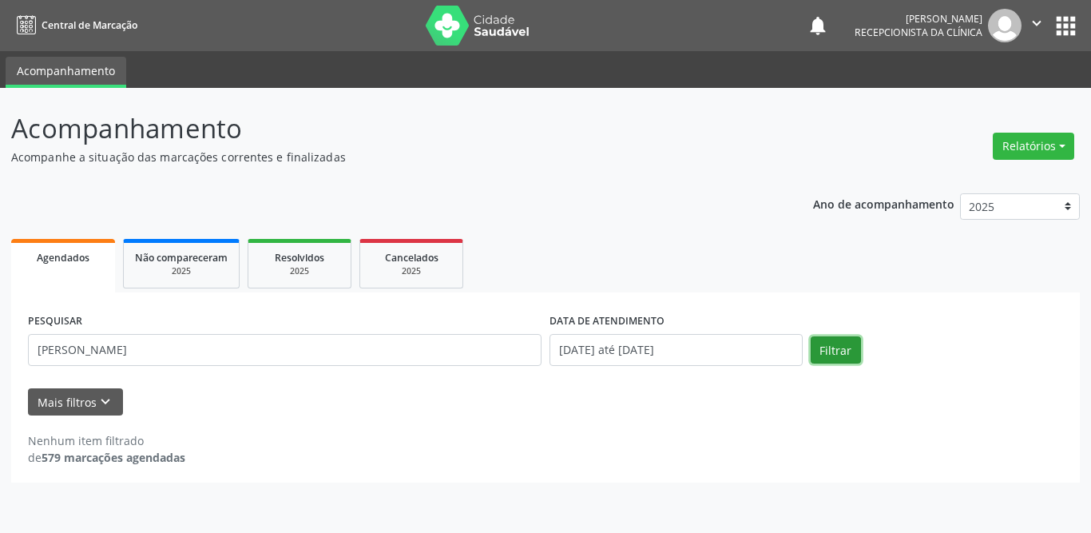
click at [835, 352] on button "Filtrar" at bounding box center [836, 349] width 50 height 27
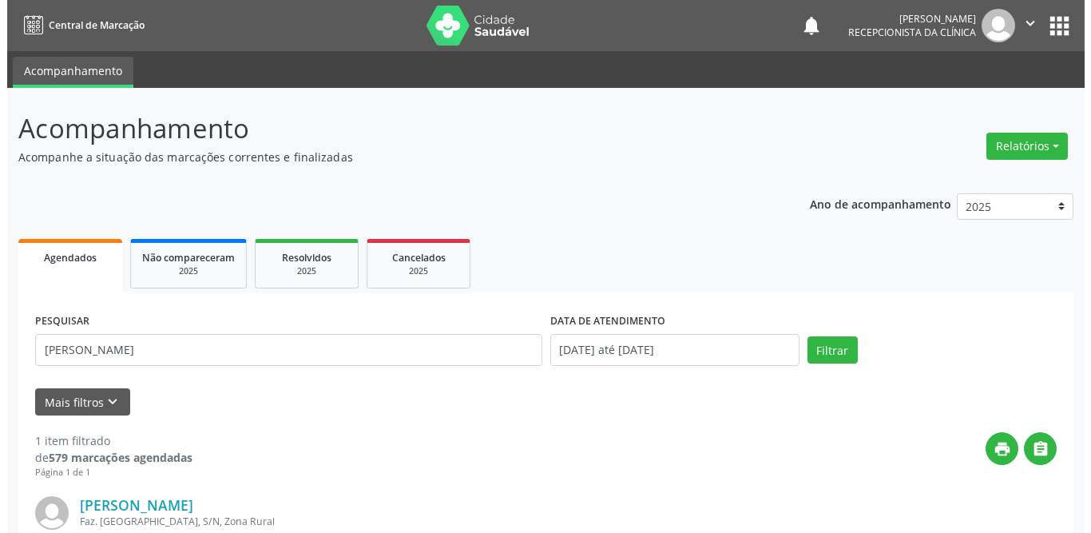
scroll to position [160, 0]
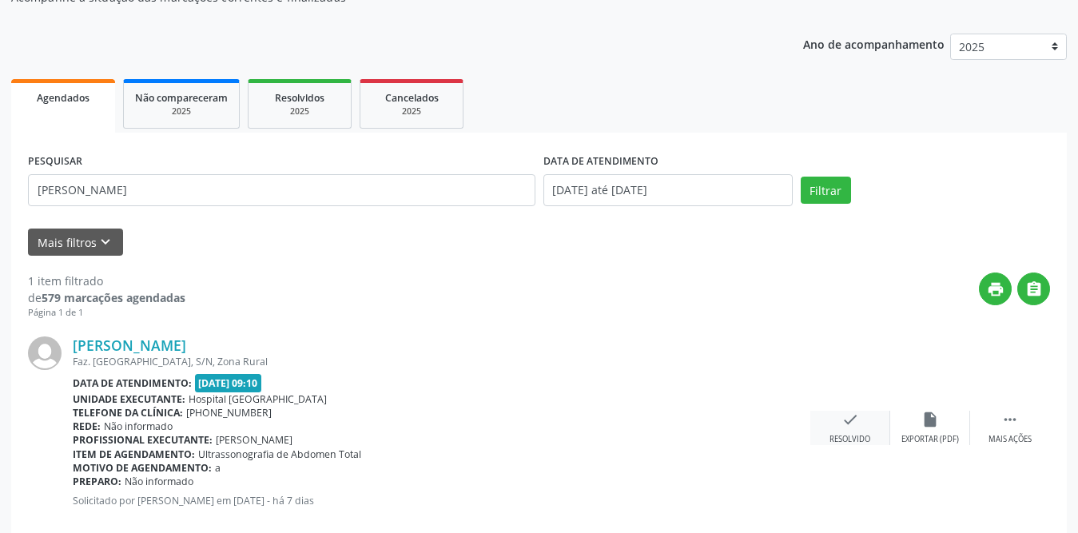
click at [863, 428] on div "check Resolvido" at bounding box center [850, 428] width 80 height 34
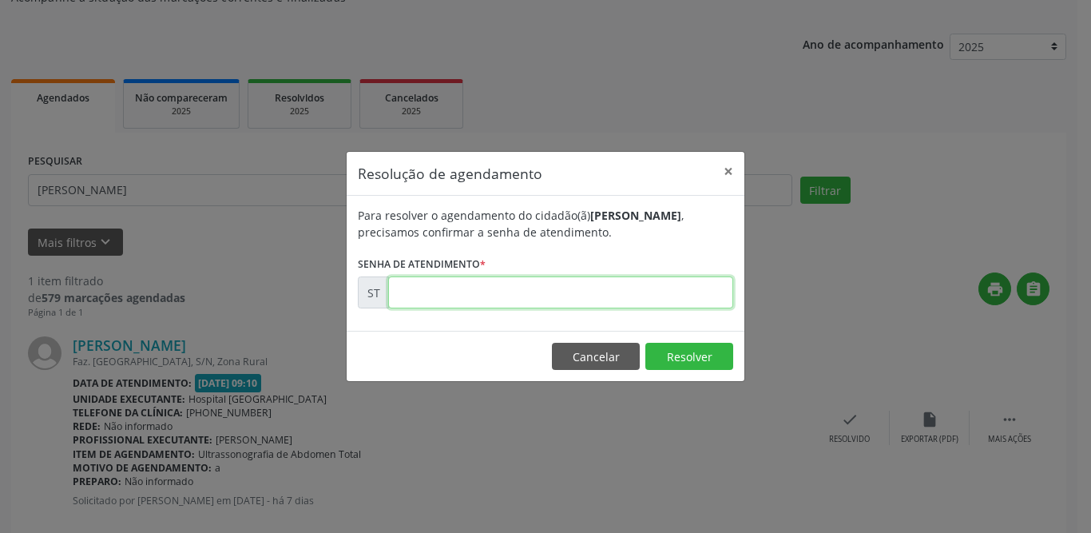
click at [449, 291] on input "text" at bounding box center [560, 292] width 345 height 32
type input "00022488"
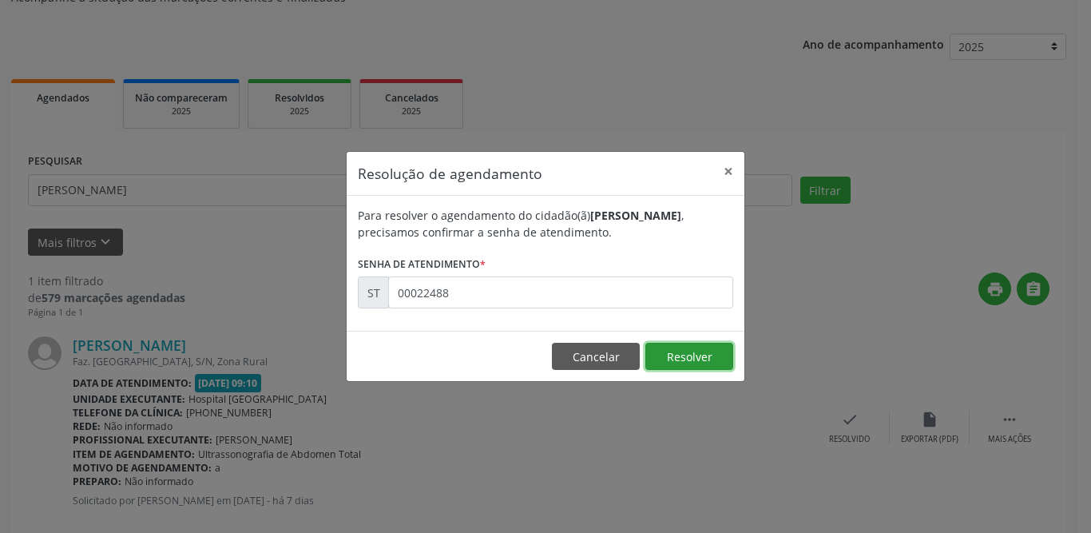
click at [708, 359] on button "Resolver" at bounding box center [689, 356] width 88 height 27
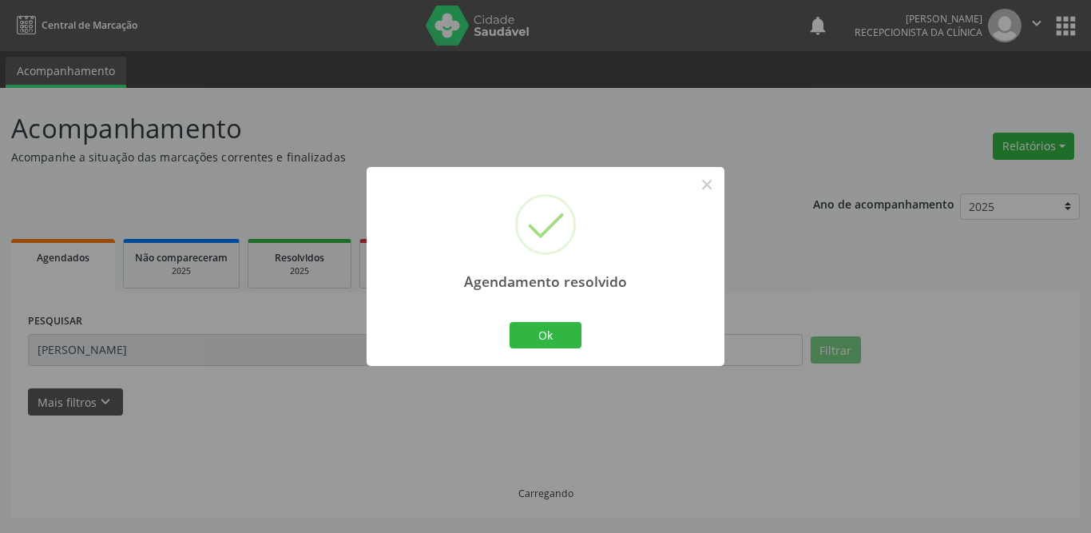
scroll to position [0, 0]
click at [534, 323] on button "Ok" at bounding box center [546, 335] width 72 height 27
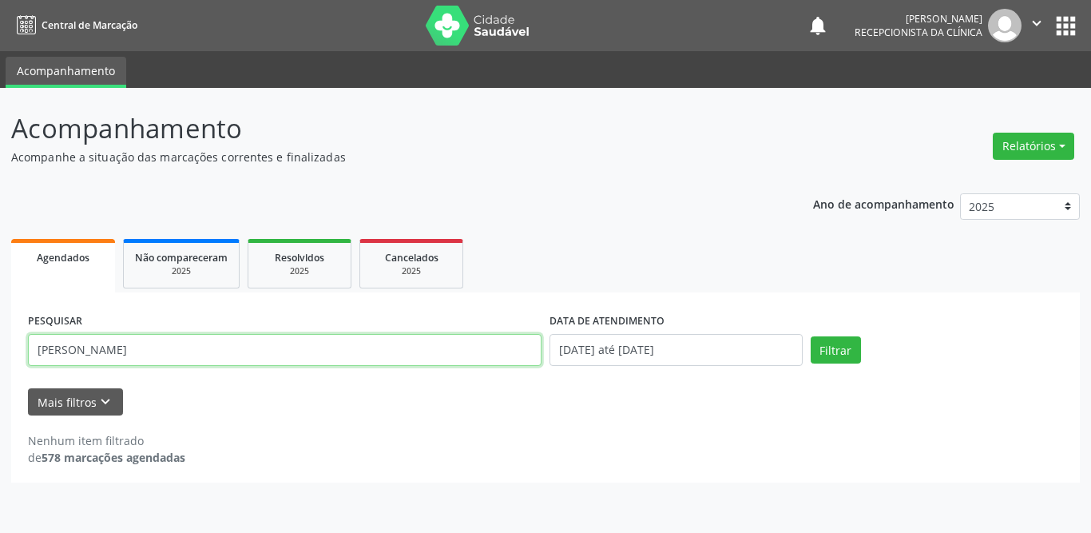
drag, startPoint x: 213, startPoint y: 337, endPoint x: 19, endPoint y: 343, distance: 194.2
click at [19, 343] on div "PESQUISAR [PERSON_NAME] DATA DE ATENDIMENTO [DATE] até [DATE] Filtrar UNIDADE D…" at bounding box center [545, 387] width 1069 height 190
